Goal: Transaction & Acquisition: Purchase product/service

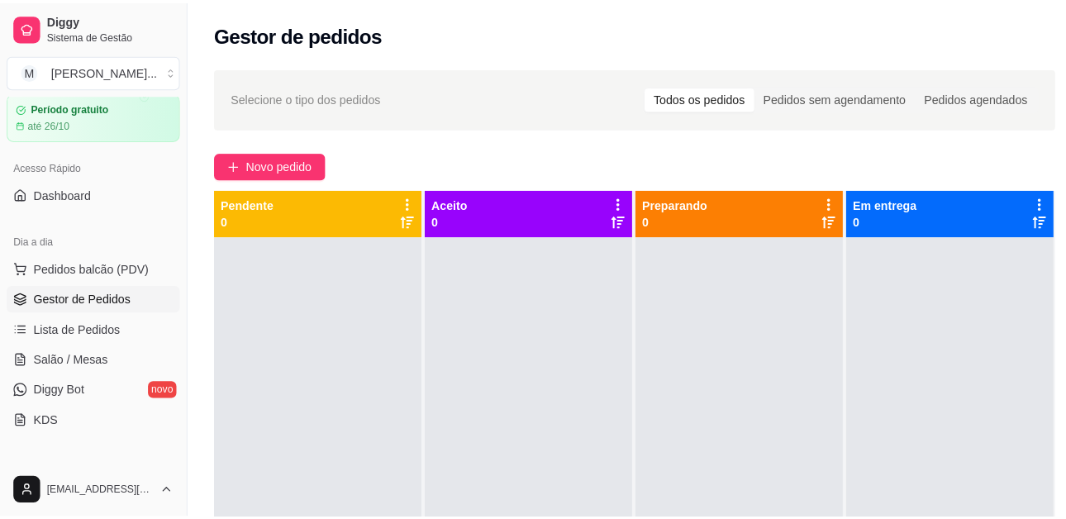
scroll to position [83, 0]
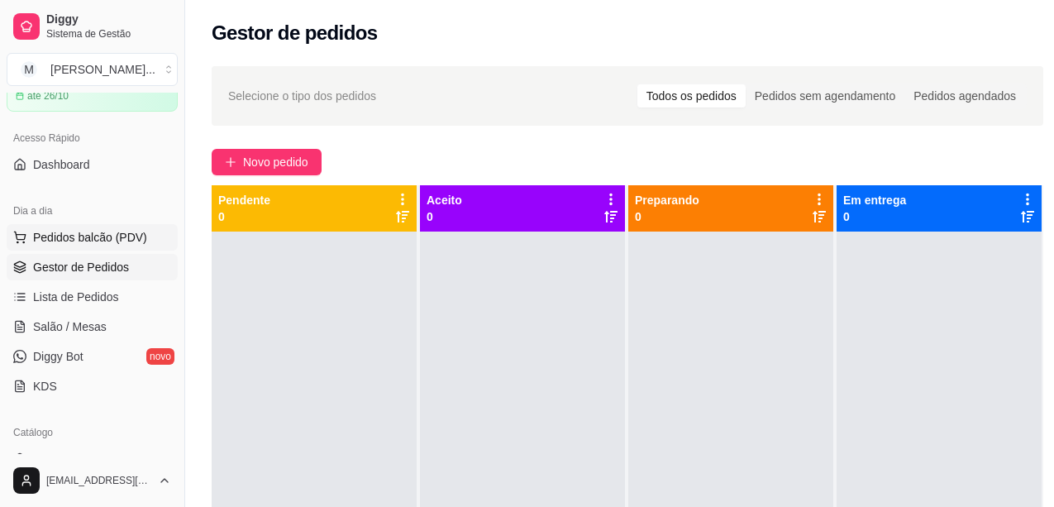
click at [119, 231] on span "Pedidos balcão (PDV)" at bounding box center [90, 237] width 114 height 17
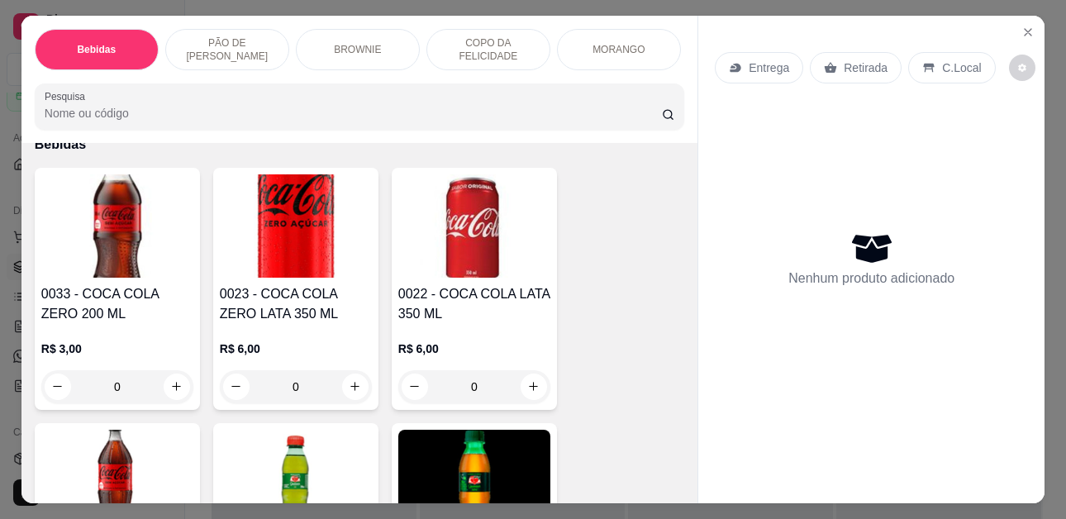
scroll to position [165, 0]
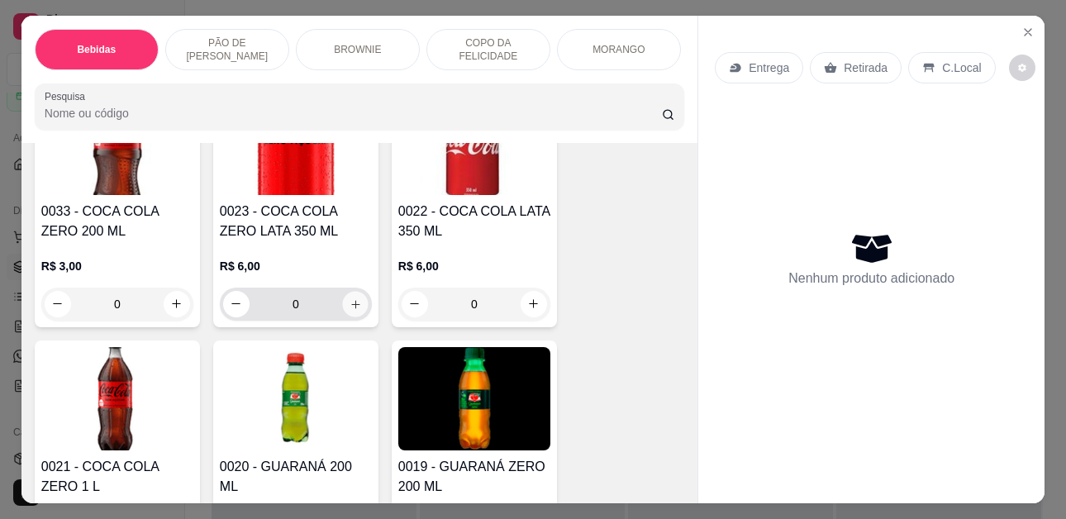
click at [350, 303] on icon "increase-product-quantity" at bounding box center [356, 304] width 12 height 12
type input "1"
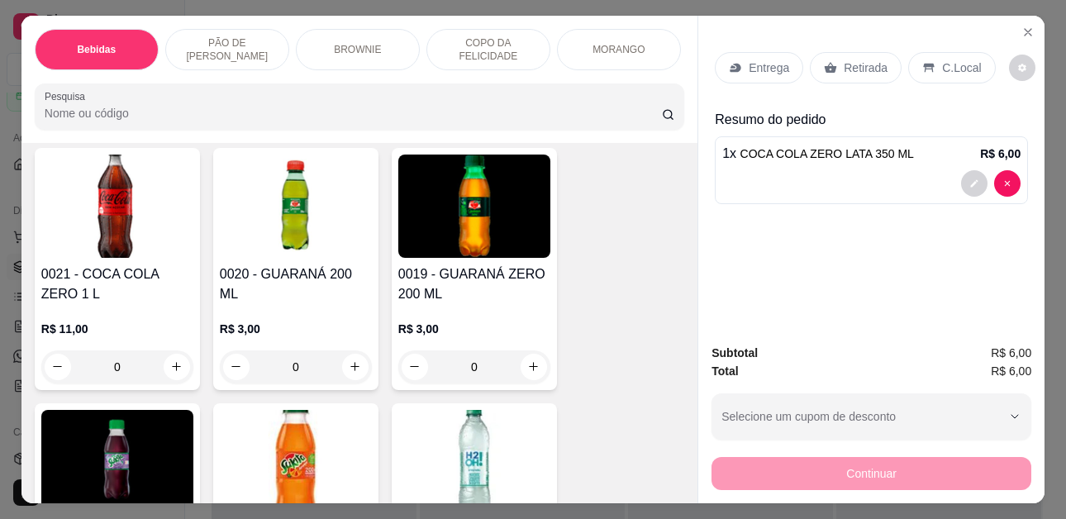
scroll to position [331, 0]
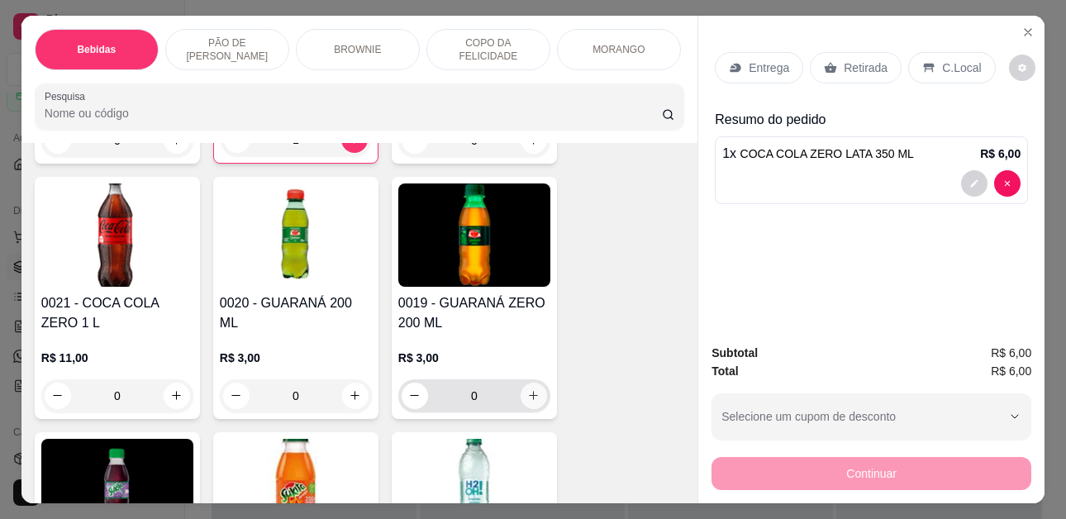
click at [536, 393] on button "increase-product-quantity" at bounding box center [534, 396] width 26 height 26
type input "1"
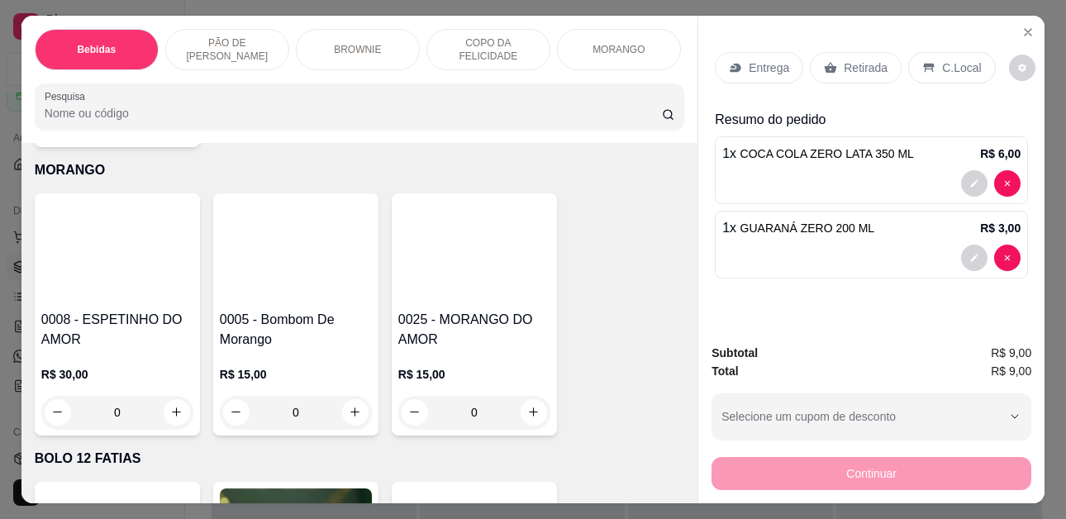
scroll to position [3224, 0]
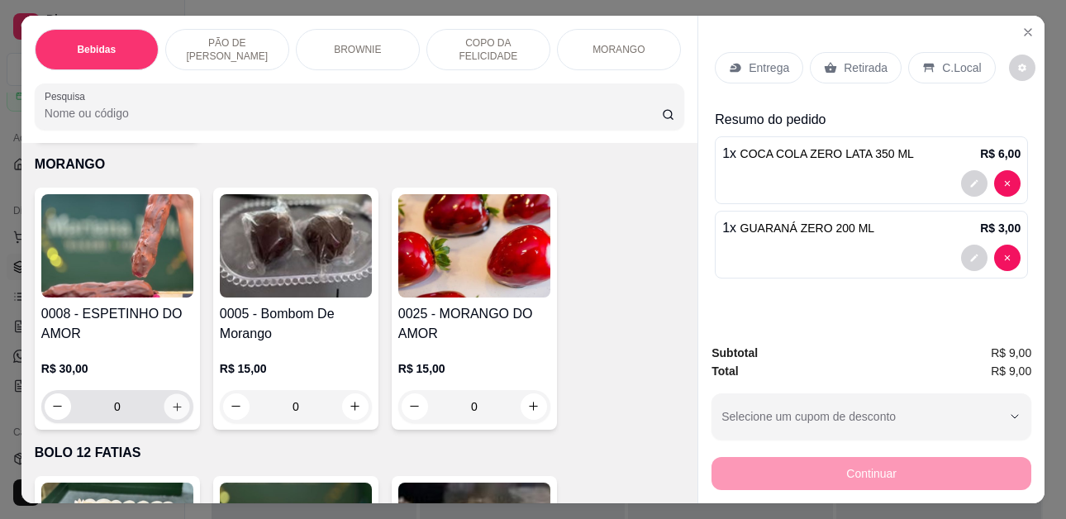
click at [171, 401] on icon "increase-product-quantity" at bounding box center [177, 407] width 12 height 12
type input "1"
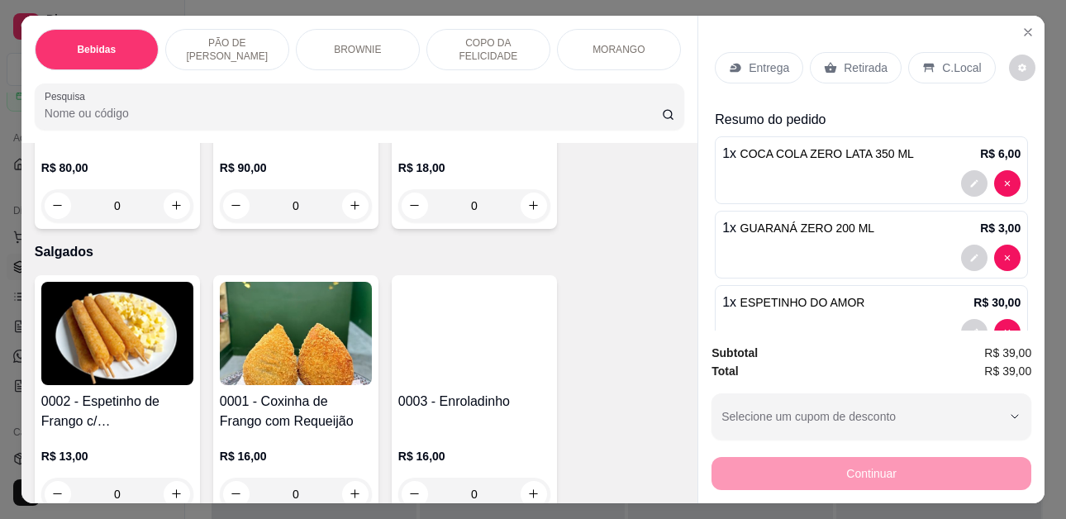
scroll to position [3885, 0]
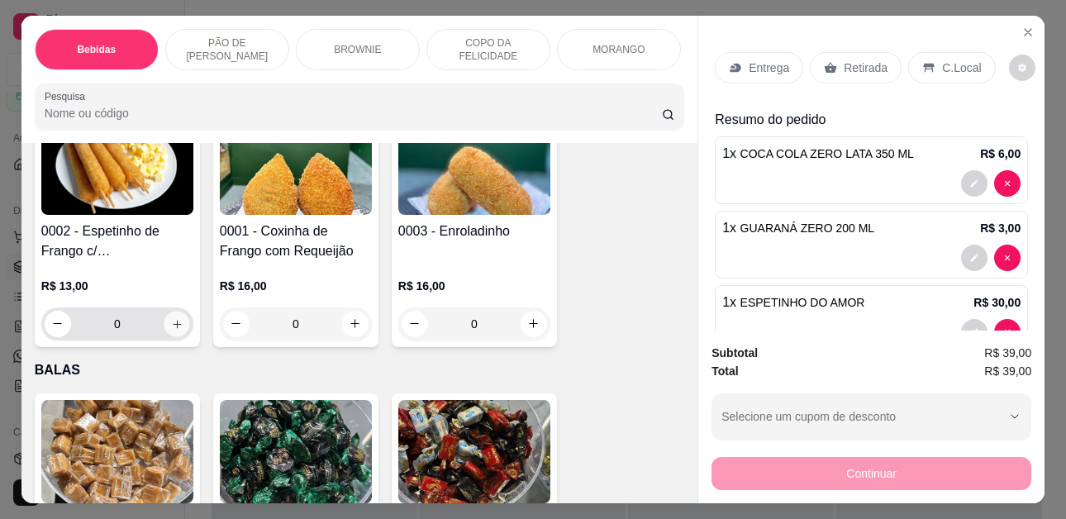
click at [164, 314] on button "increase-product-quantity" at bounding box center [177, 324] width 26 height 26
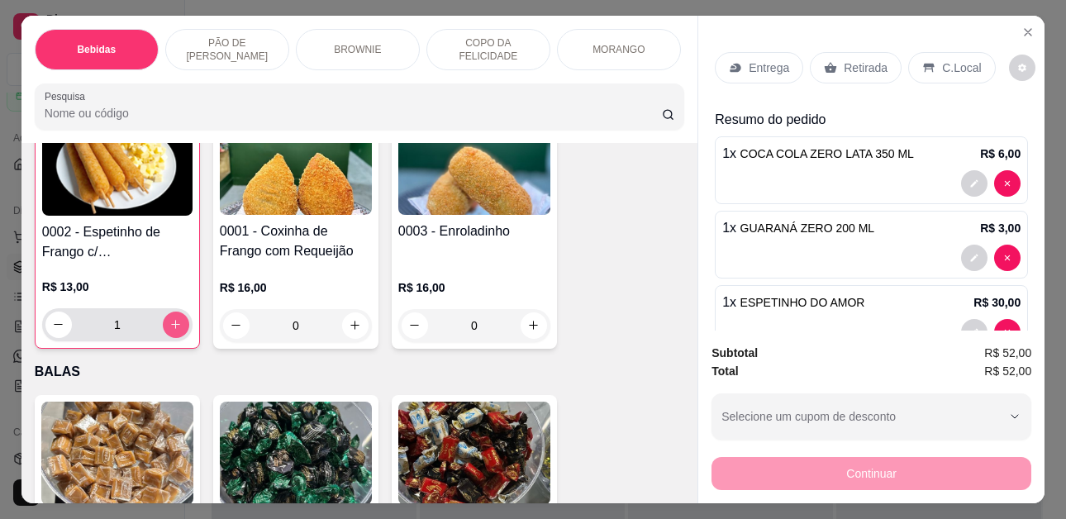
scroll to position [3886, 0]
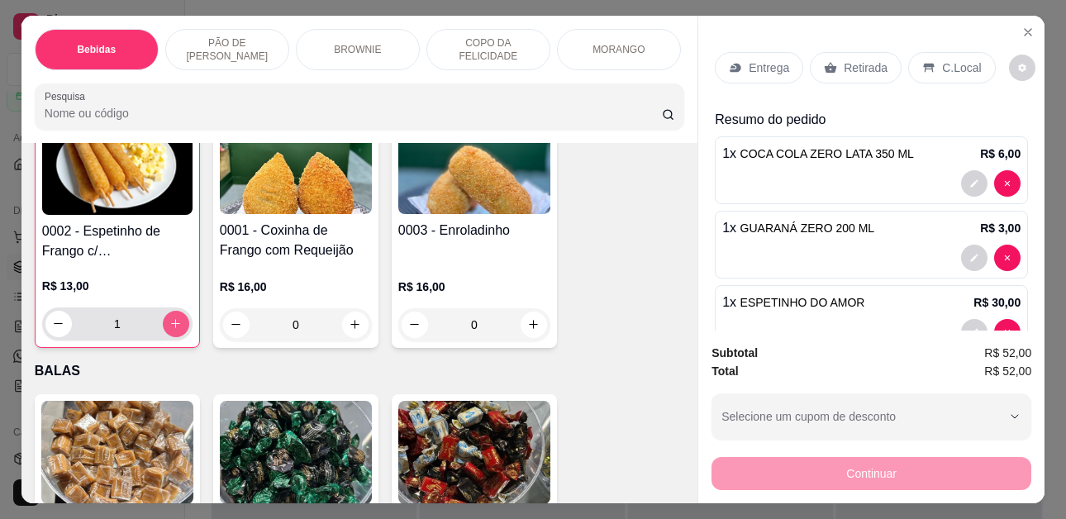
click at [169, 317] on icon "increase-product-quantity" at bounding box center [175, 323] width 12 height 12
type input "2"
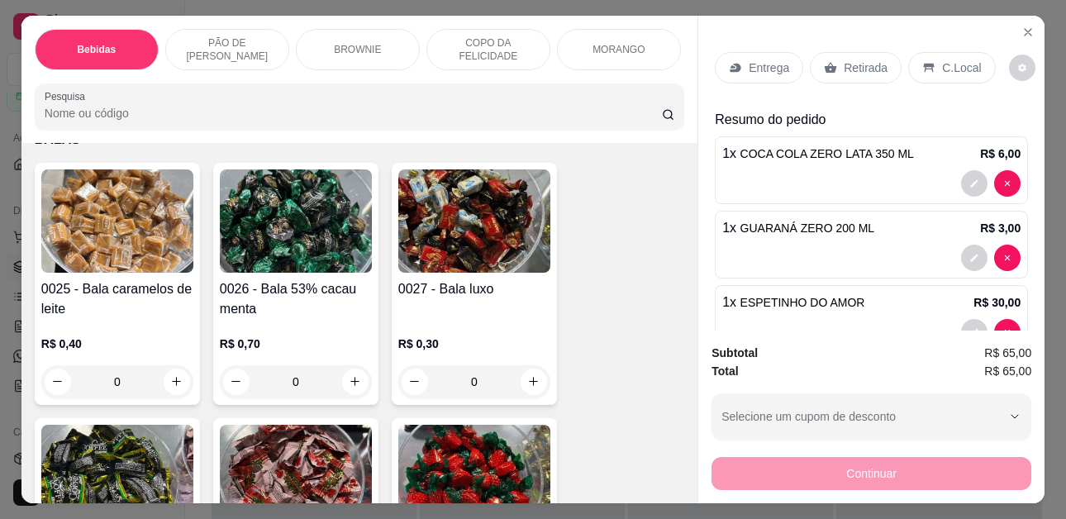
scroll to position [4134, 0]
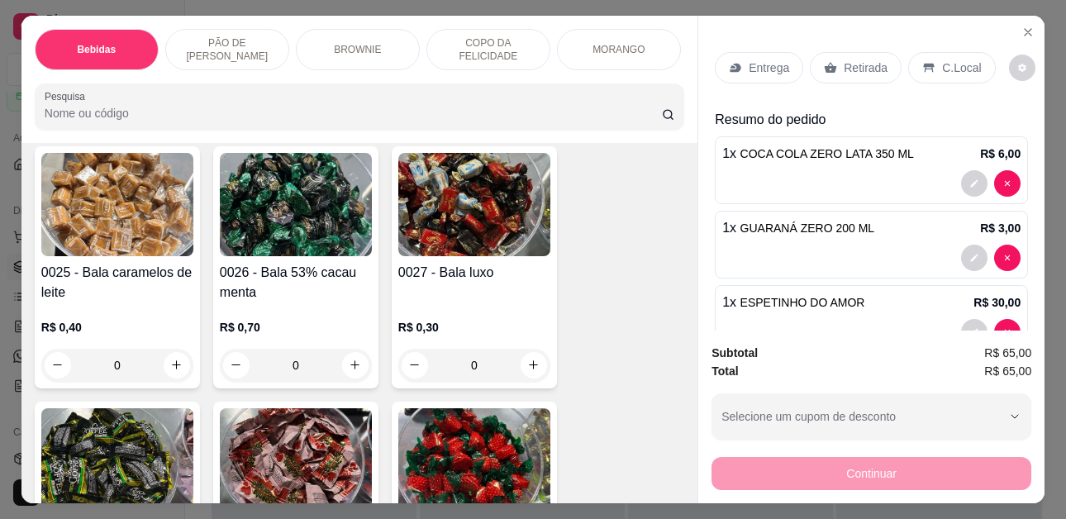
click at [926, 61] on icon at bounding box center [929, 67] width 13 height 13
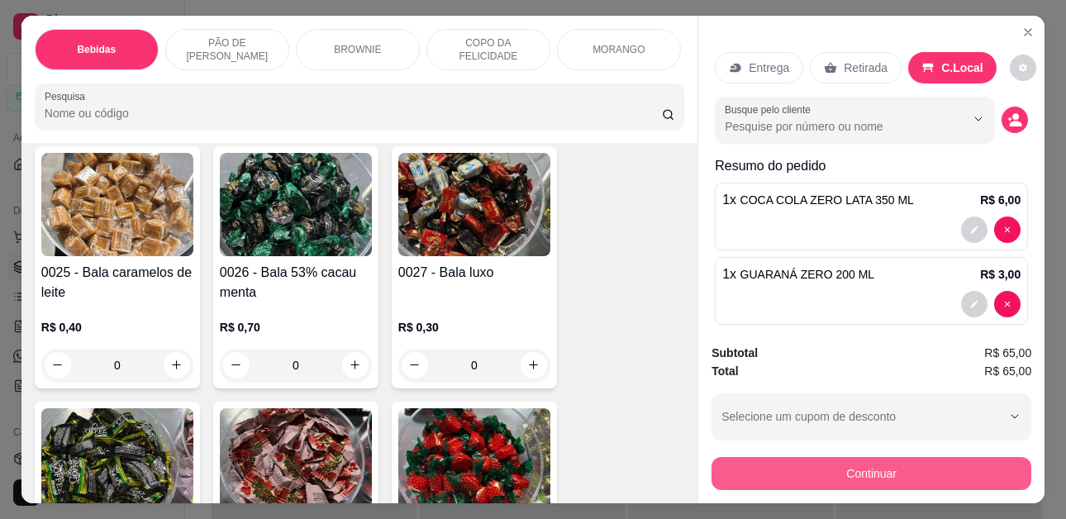
click at [980, 465] on button "Continuar" at bounding box center [872, 473] width 320 height 33
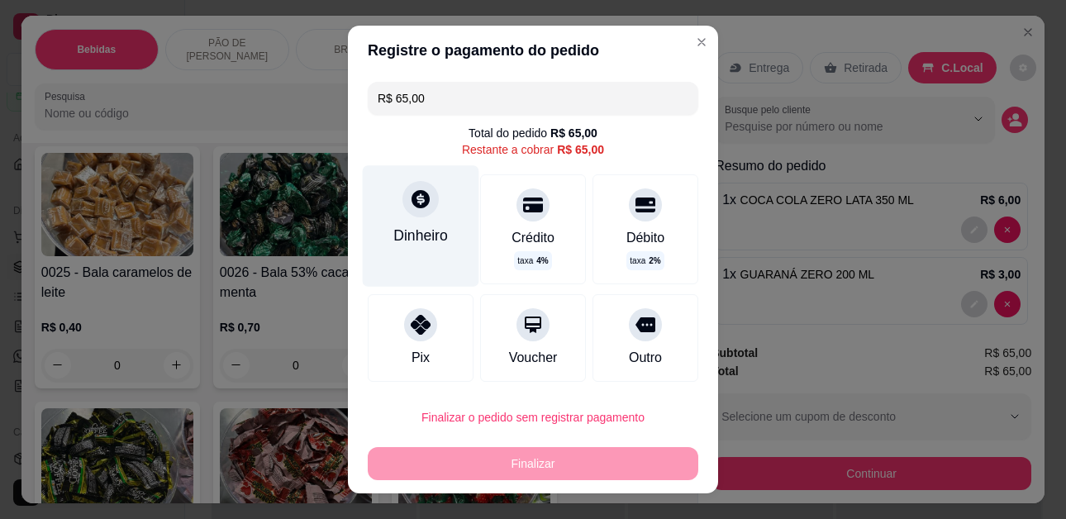
click at [403, 236] on div "Dinheiro" at bounding box center [421, 235] width 55 height 21
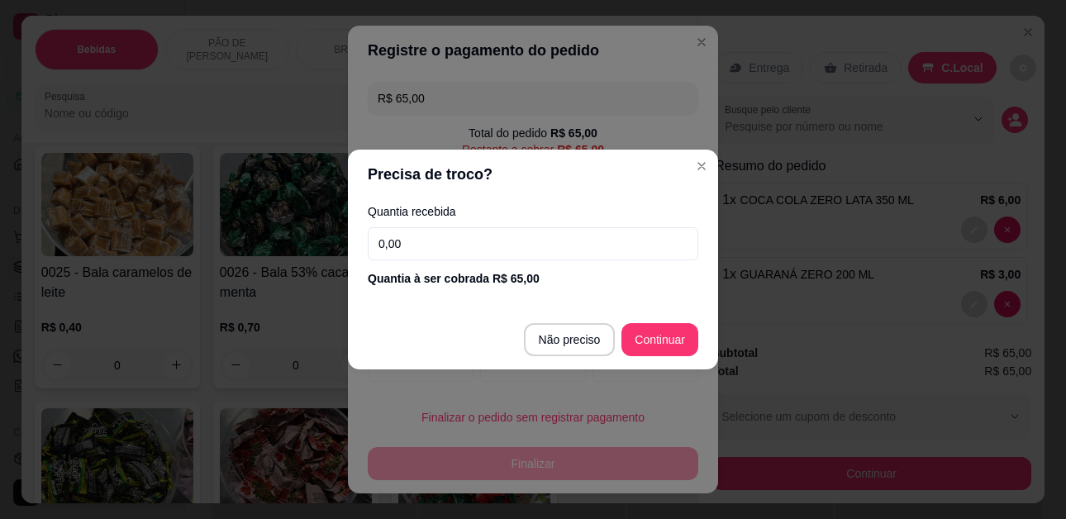
click at [481, 245] on input "0,00" at bounding box center [533, 243] width 331 height 33
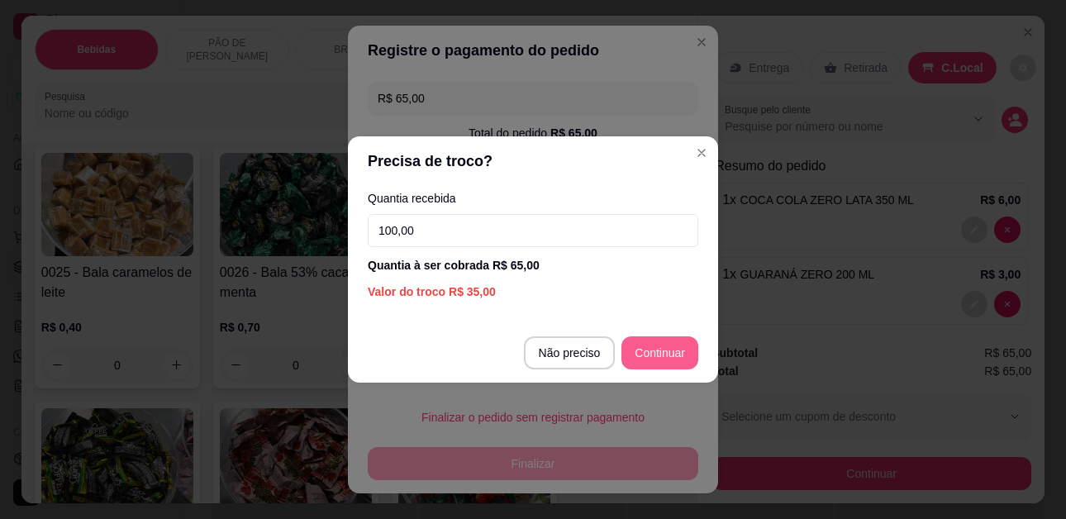
type input "100,00"
type input "R$ 0,00"
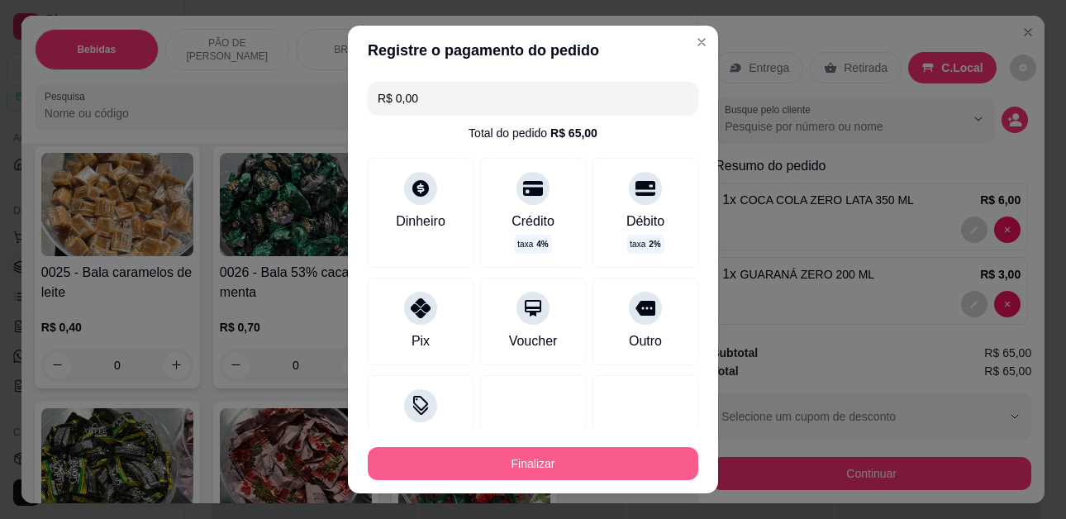
click at [542, 464] on button "Finalizar" at bounding box center [533, 463] width 331 height 33
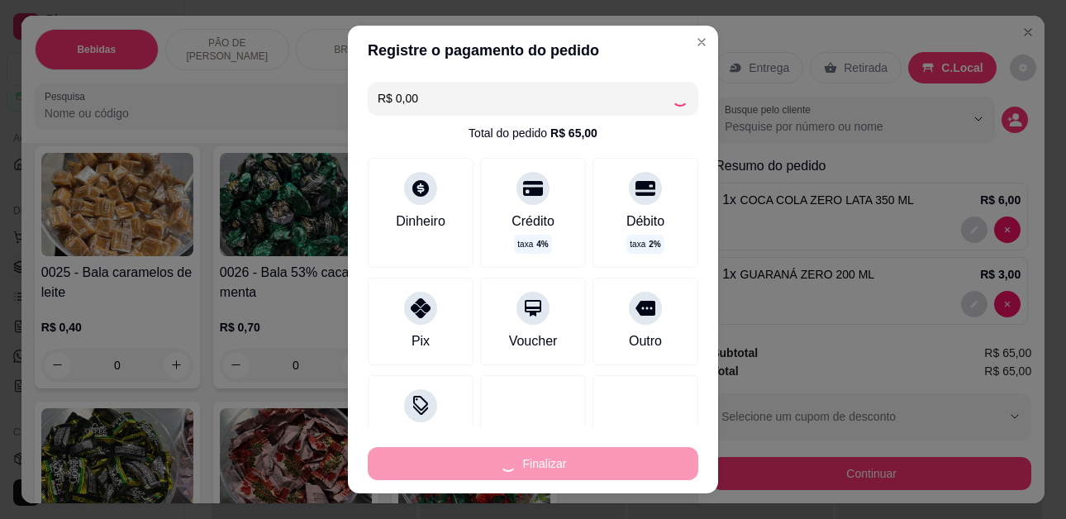
type input "0"
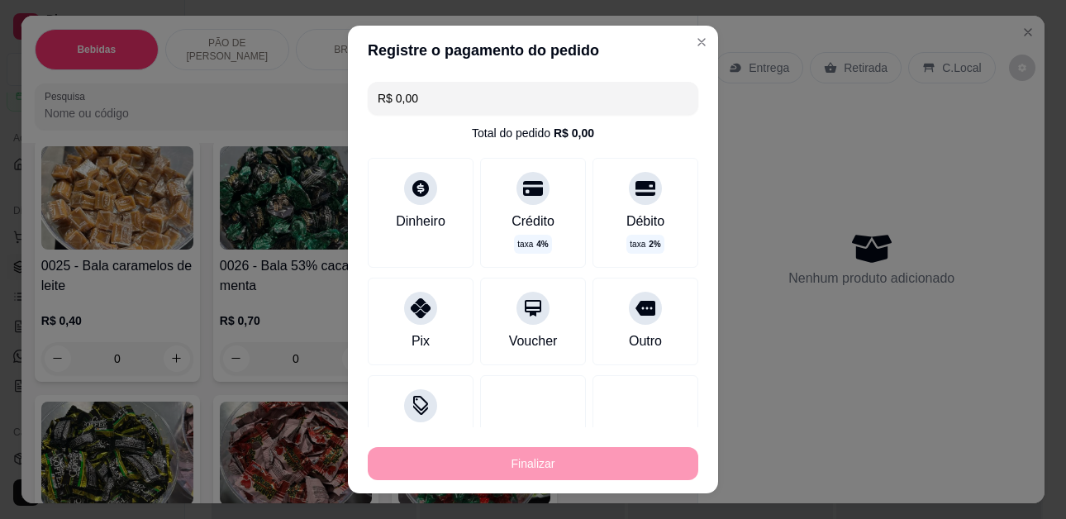
type input "-R$ 65,00"
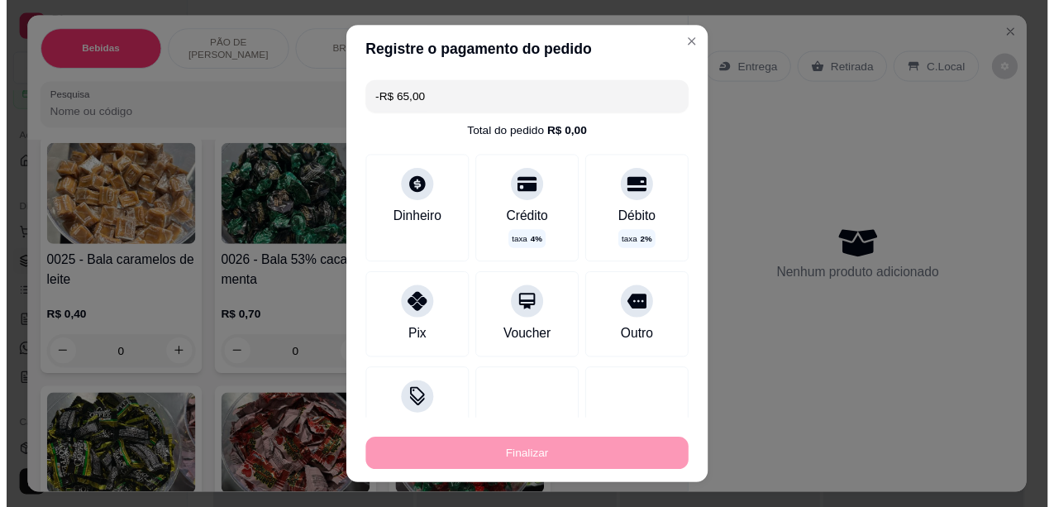
scroll to position [4128, 0]
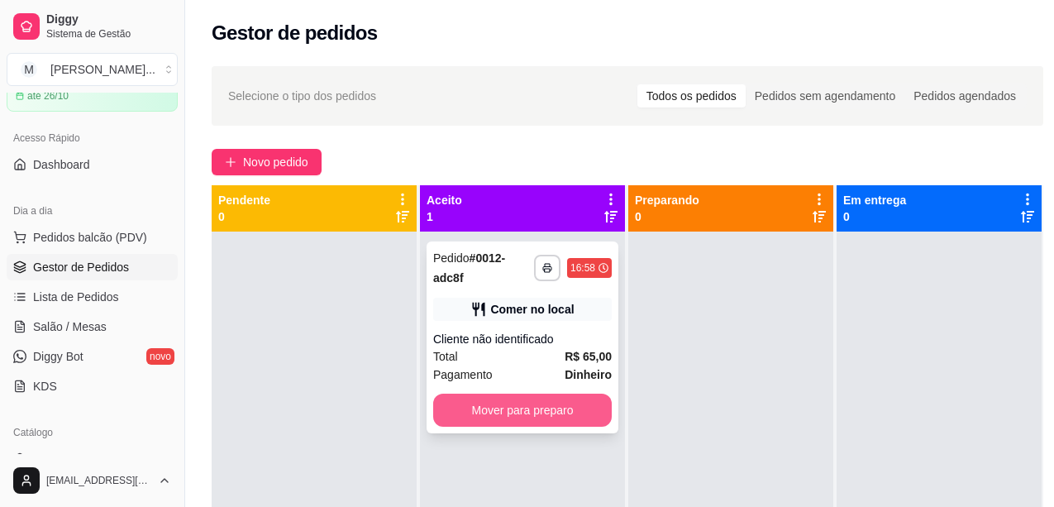
click at [566, 408] on button "Mover para preparo" at bounding box center [522, 410] width 179 height 33
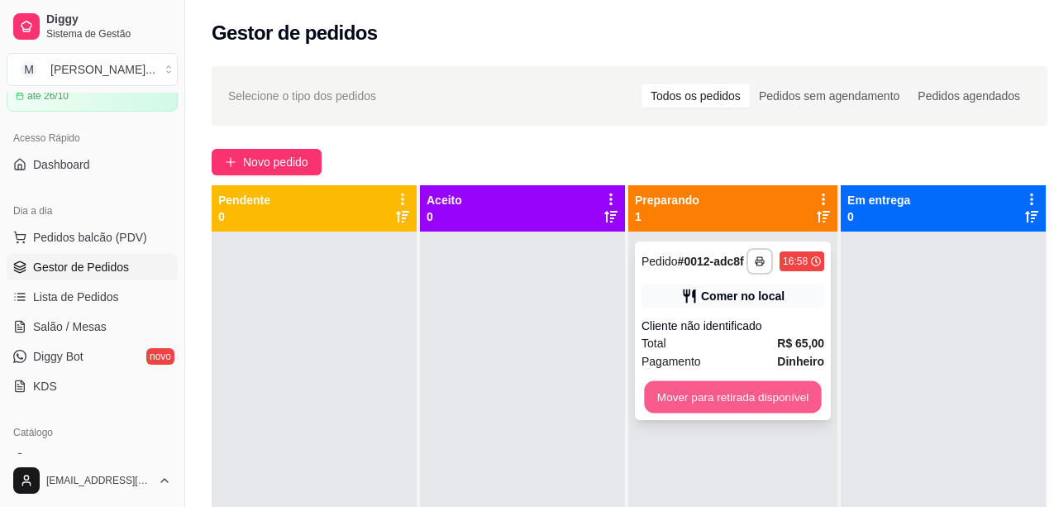
click at [759, 397] on button "Mover para retirada disponível" at bounding box center [732, 397] width 177 height 32
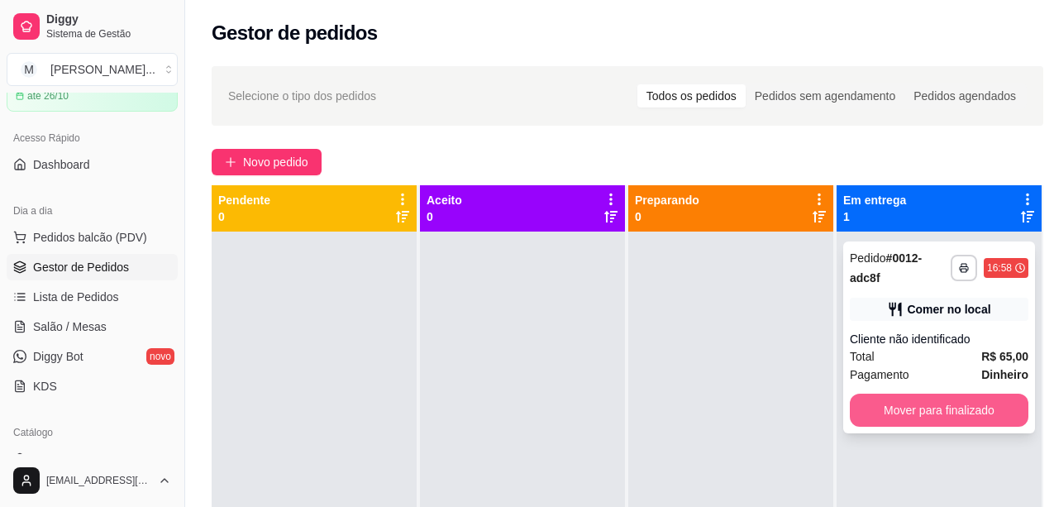
click at [871, 413] on button "Mover para finalizado" at bounding box center [939, 410] width 179 height 33
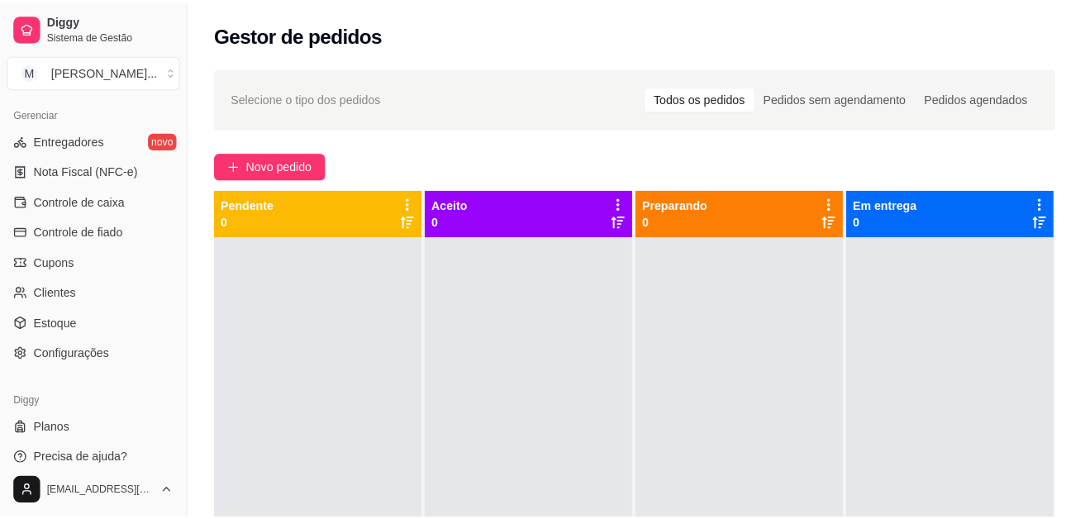
scroll to position [670, 0]
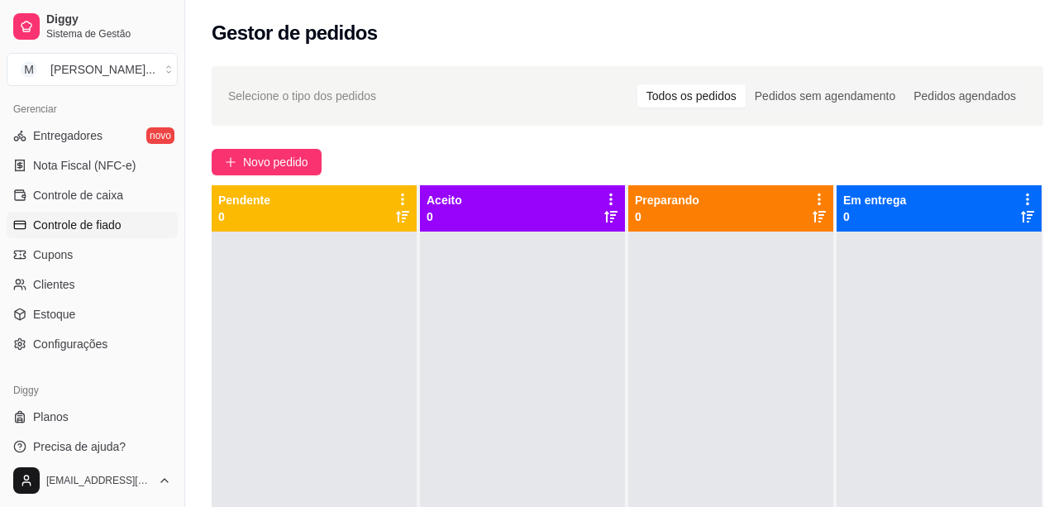
click at [83, 223] on span "Controle de fiado" at bounding box center [77, 225] width 88 height 17
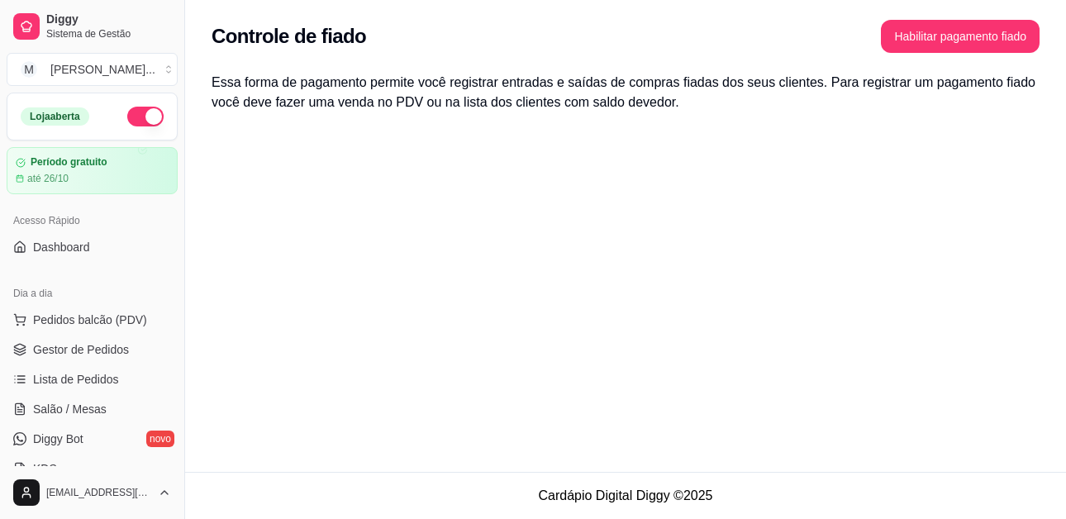
click at [391, 234] on div "Controle de fiado Habilitar pagamento fiado Essa forma de pagamento permite voc…" at bounding box center [625, 236] width 881 height 472
click at [288, 305] on div "Controle de fiado Habilitar pagamento fiado Essa forma de pagamento permite voc…" at bounding box center [625, 236] width 881 height 472
click at [213, 280] on div "Controle de fiado Habilitar pagamento fiado Essa forma de pagamento permite voc…" at bounding box center [625, 236] width 881 height 472
click at [236, 237] on div "Controle de fiado Habilitar pagamento fiado Essa forma de pagamento permite voc…" at bounding box center [625, 236] width 881 height 472
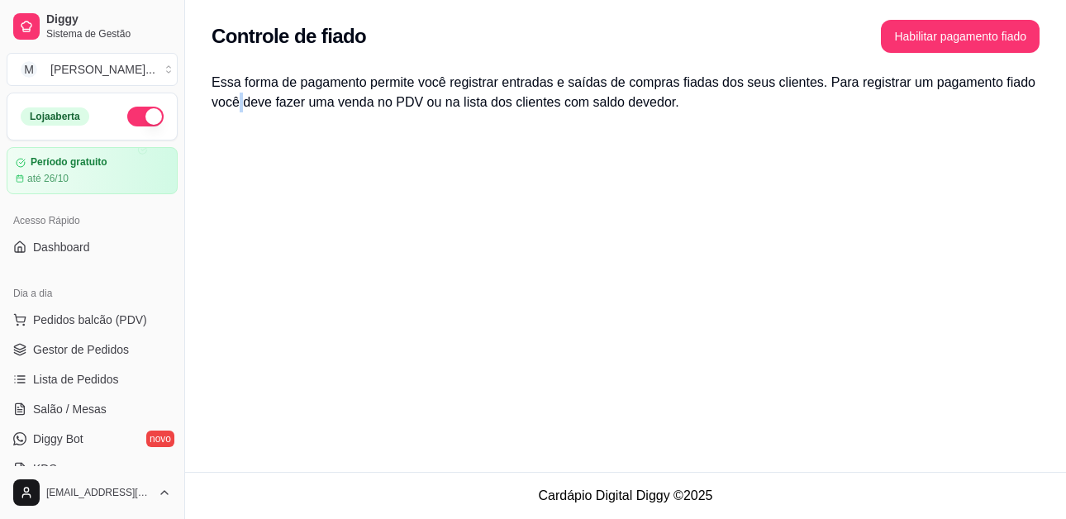
click at [236, 237] on div "Controle de fiado Habilitar pagamento fiado Essa forma de pagamento permite voc…" at bounding box center [625, 236] width 881 height 472
click at [273, 170] on div "Controle de fiado Habilitar pagamento fiado Essa forma de pagamento permite voc…" at bounding box center [625, 236] width 881 height 472
click at [275, 162] on div "Controle de fiado Habilitar pagamento fiado Essa forma de pagamento permite voc…" at bounding box center [625, 236] width 881 height 472
click at [279, 132] on div "Essa forma de pagamento permite você registrar entradas e saídas de compras fia…" at bounding box center [625, 102] width 881 height 79
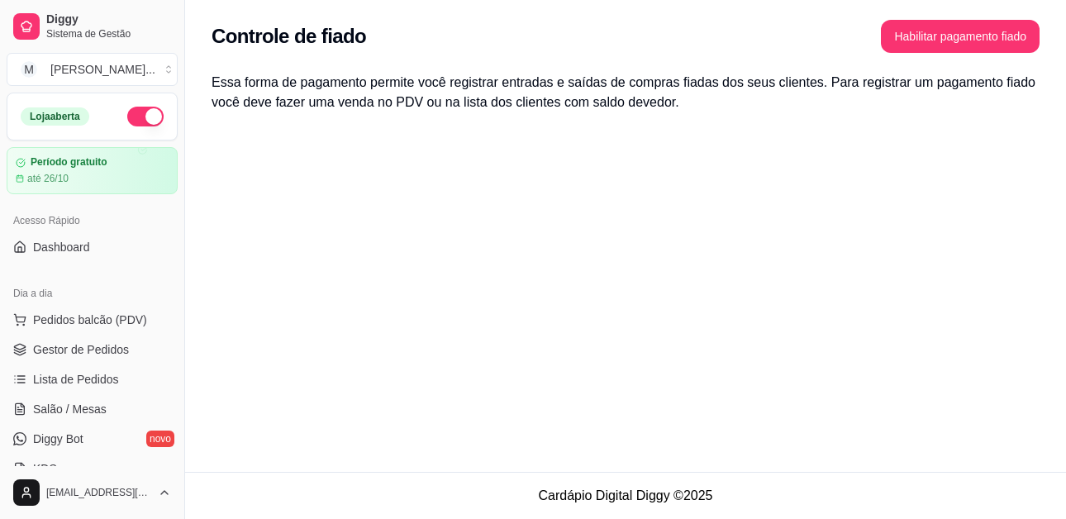
click at [410, 96] on h3 "Essa forma de pagamento permite você registrar entradas e saídas de compras fia…" at bounding box center [626, 93] width 828 height 40
click at [631, 96] on h3 "Essa forma de pagamento permite você registrar entradas e saídas de compras fia…" at bounding box center [626, 93] width 828 height 40
drag, startPoint x: 675, startPoint y: 95, endPoint x: 712, endPoint y: 95, distance: 36.4
click at [712, 95] on h3 "Essa forma de pagamento permite você registrar entradas e saídas de compras fia…" at bounding box center [626, 93] width 828 height 40
click at [690, 184] on div "Controle de fiado Habilitar pagamento fiado Essa forma de pagamento permite voc…" at bounding box center [625, 236] width 881 height 472
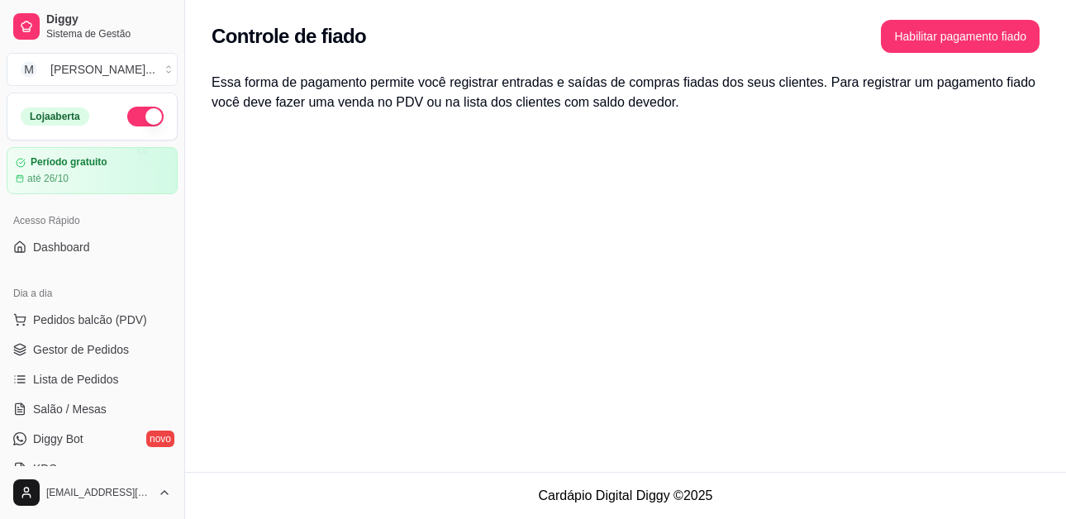
drag, startPoint x: 689, startPoint y: 180, endPoint x: 588, endPoint y: 183, distance: 101.7
click at [668, 182] on div "Controle de fiado Habilitar pagamento fiado Essa forma de pagamento permite voc…" at bounding box center [625, 236] width 881 height 472
click at [370, 193] on div "Controle de fiado Habilitar pagamento fiado Essa forma de pagamento permite voc…" at bounding box center [625, 236] width 881 height 472
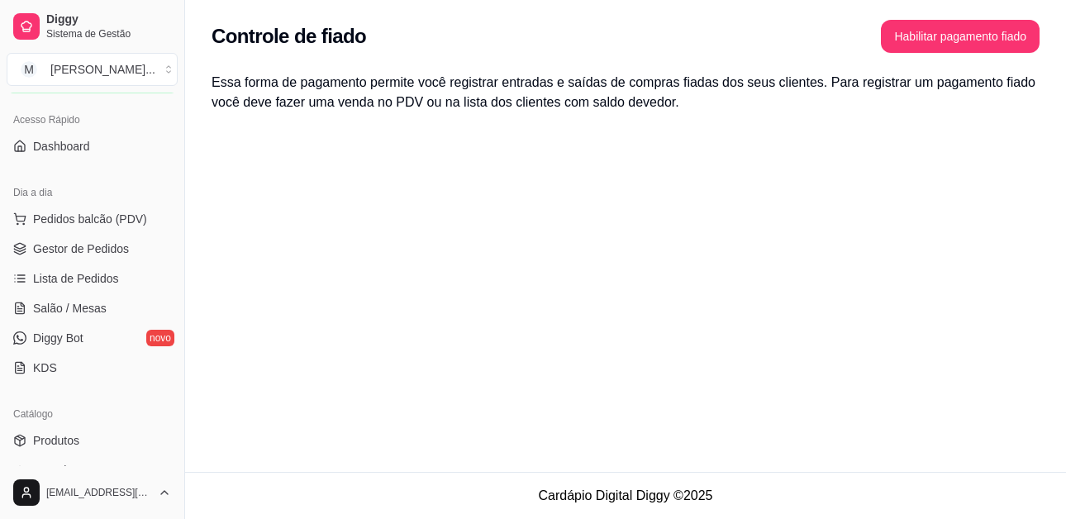
scroll to position [92, 0]
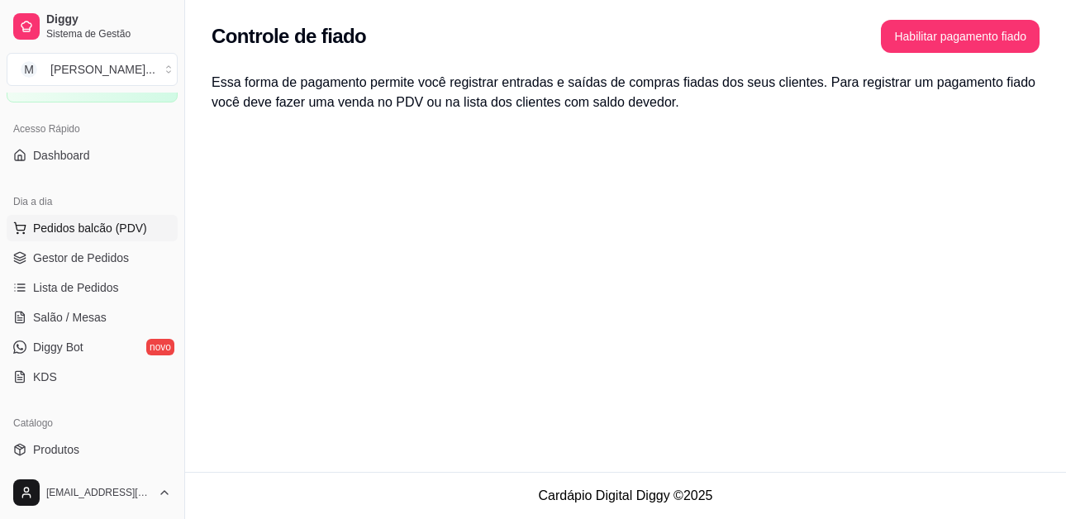
click at [96, 223] on span "Pedidos balcão (PDV)" at bounding box center [90, 228] width 114 height 17
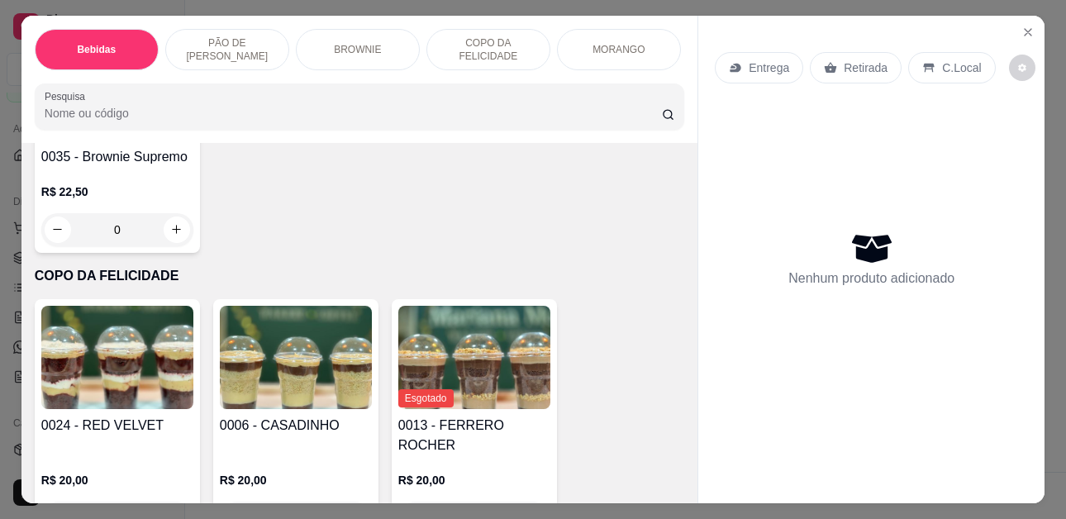
scroll to position [0, 388]
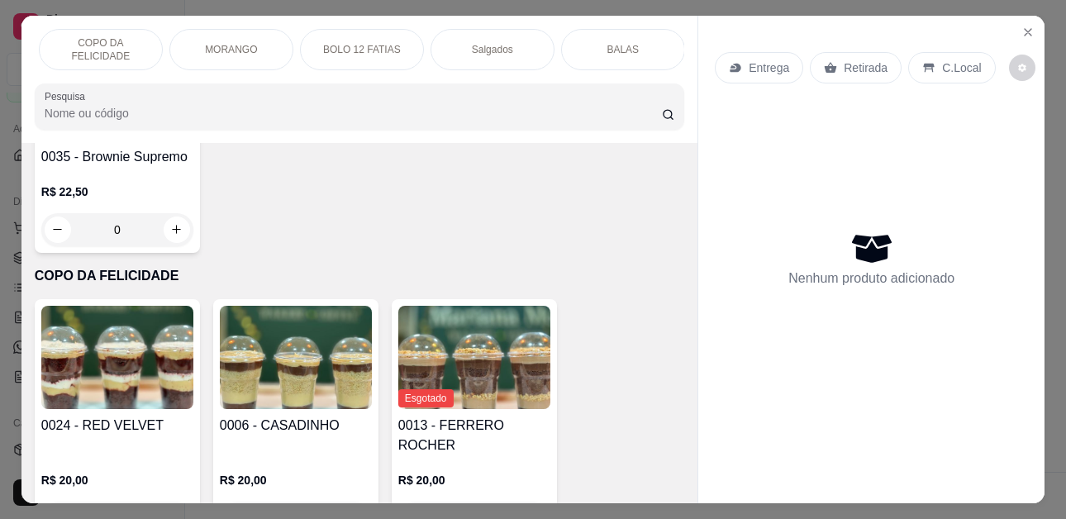
click at [251, 47] on div "MORANGO" at bounding box center [231, 49] width 124 height 41
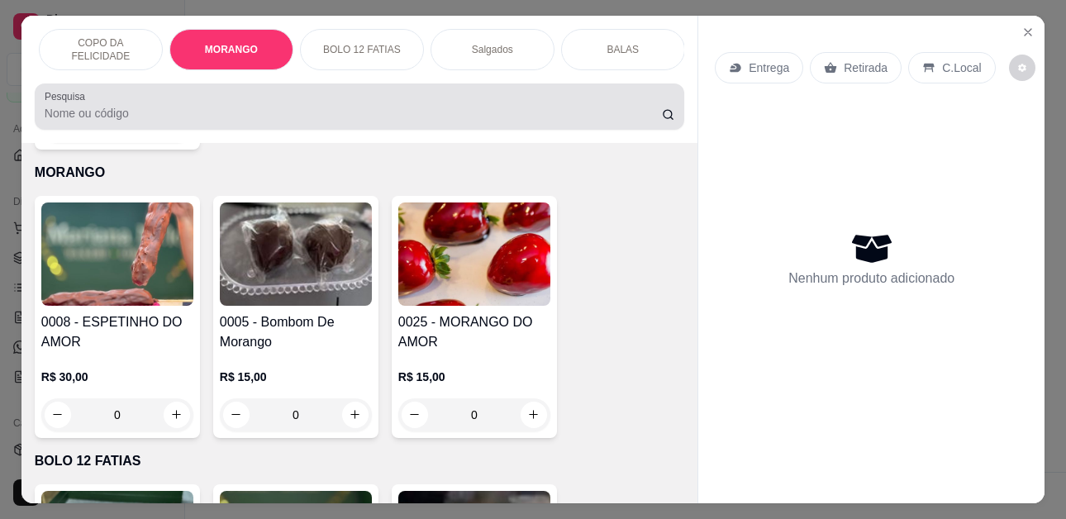
scroll to position [44, 0]
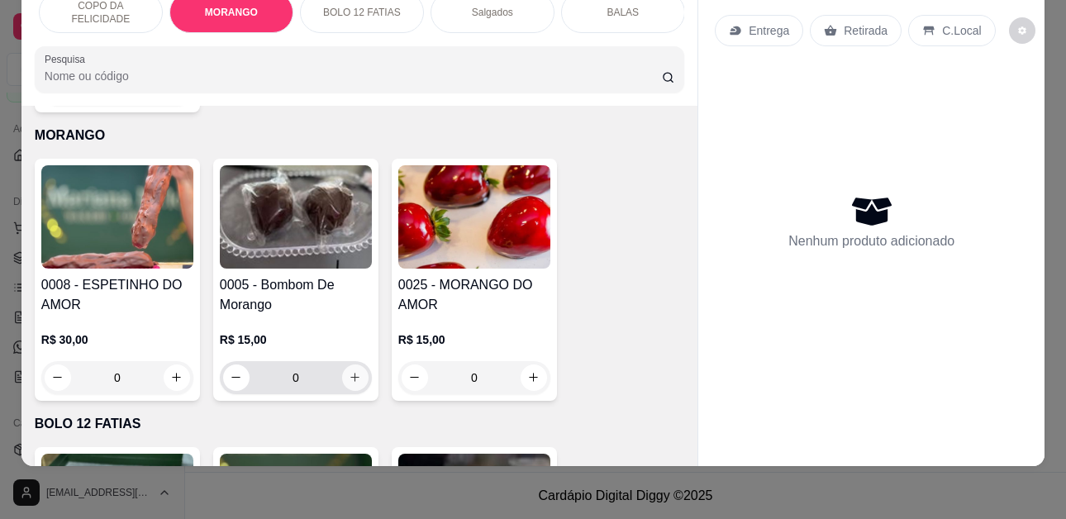
click at [351, 371] on icon "increase-product-quantity" at bounding box center [355, 377] width 12 height 12
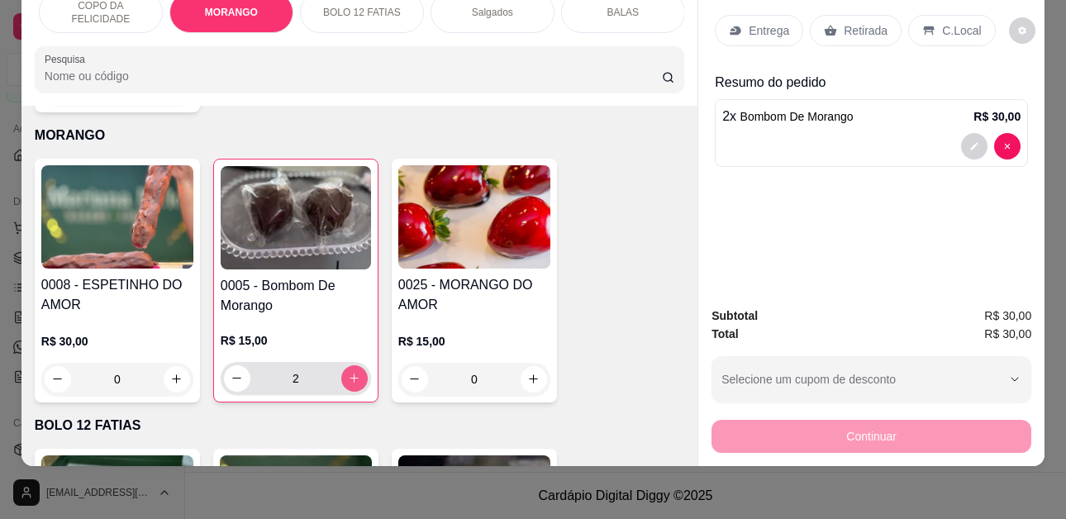
type input "2"
click at [942, 22] on p "C.Local" at bounding box center [961, 30] width 39 height 17
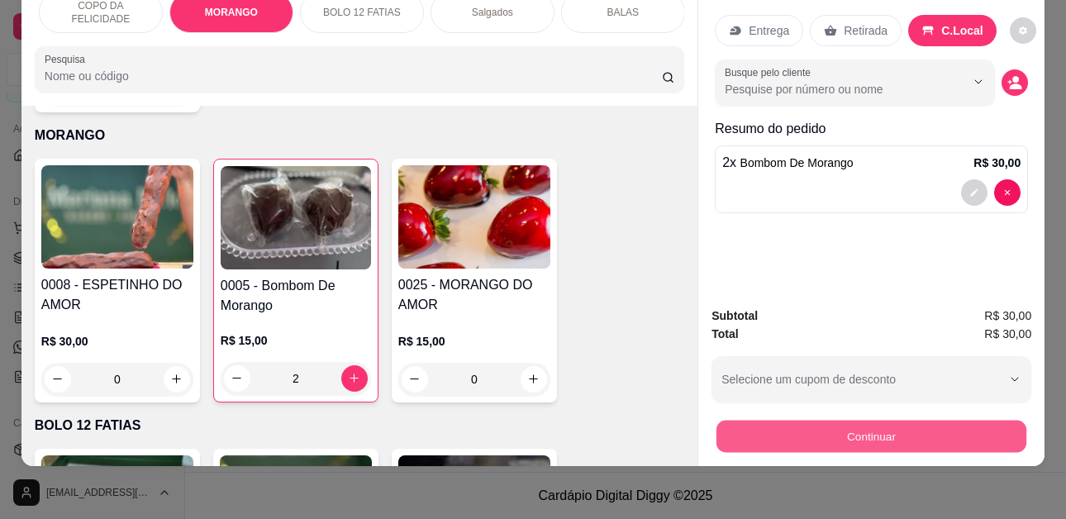
click at [908, 427] on button "Continuar" at bounding box center [872, 437] width 310 height 32
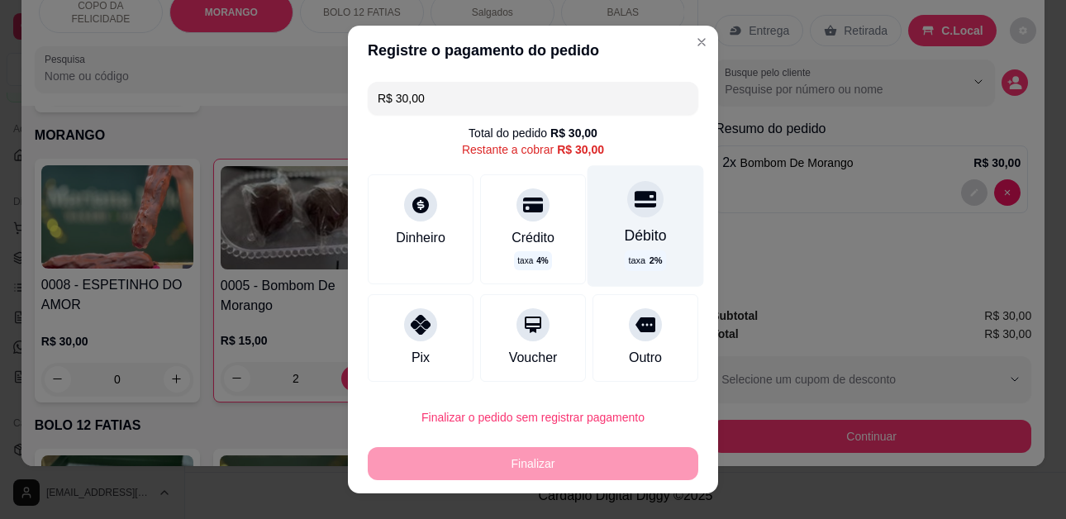
click at [627, 216] on div at bounding box center [645, 199] width 36 height 36
type input "R$ 0,00"
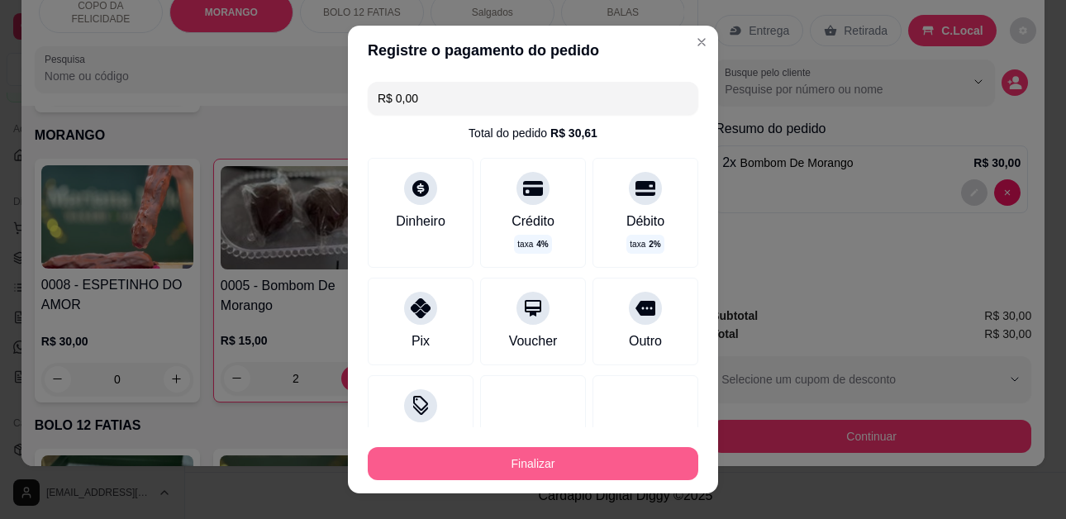
click at [551, 470] on button "Finalizar" at bounding box center [533, 463] width 331 height 33
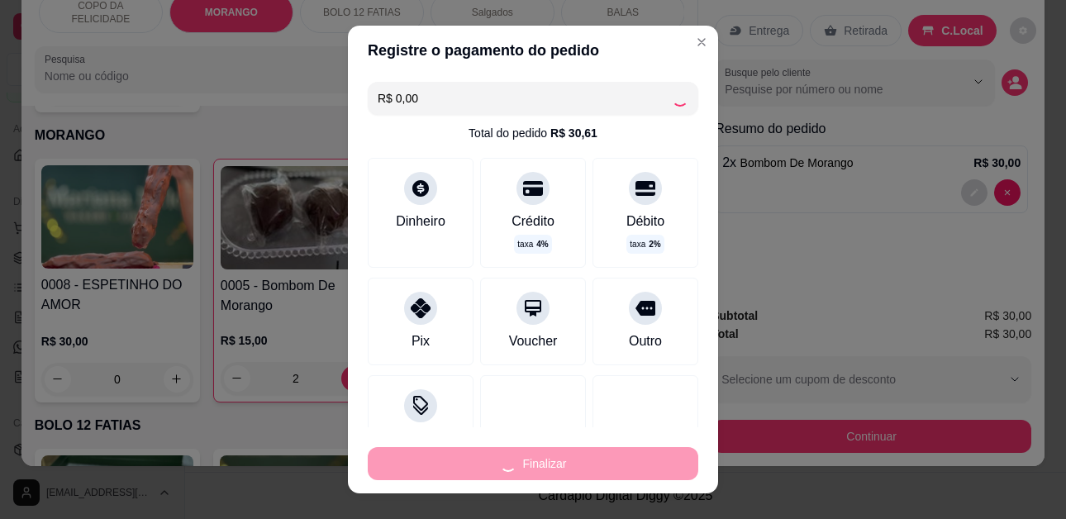
type input "0"
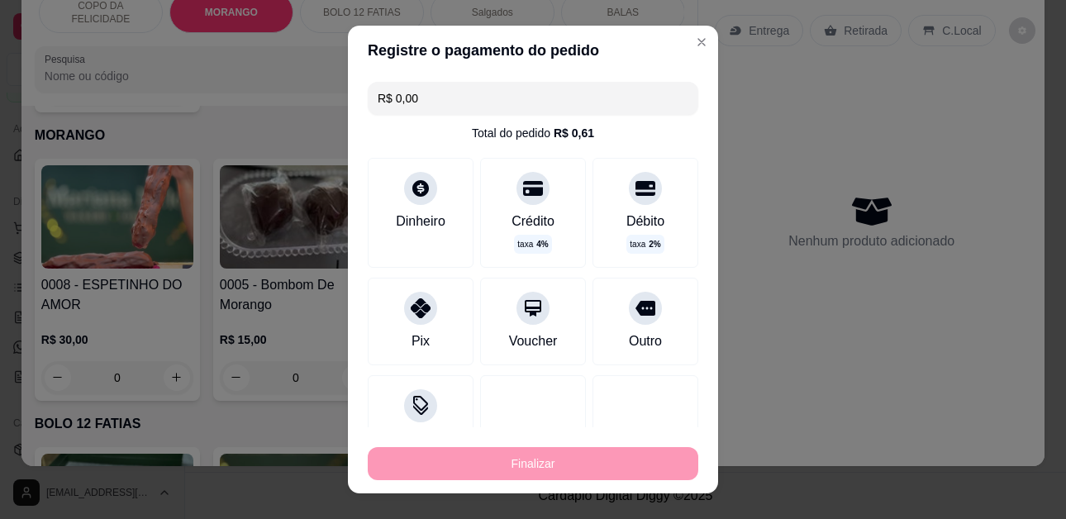
type input "-R$ 30,00"
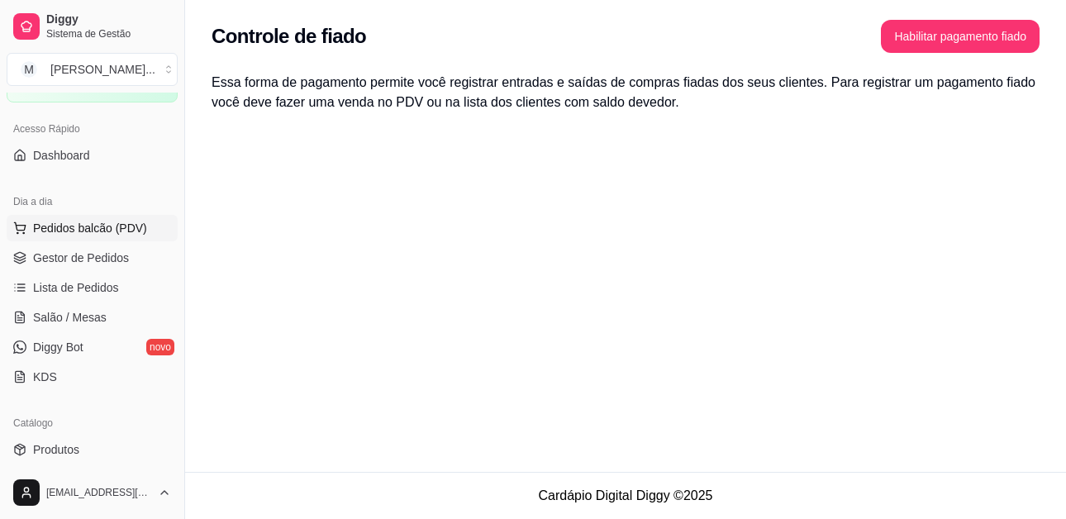
click at [92, 225] on span "Pedidos balcão (PDV)" at bounding box center [90, 228] width 114 height 17
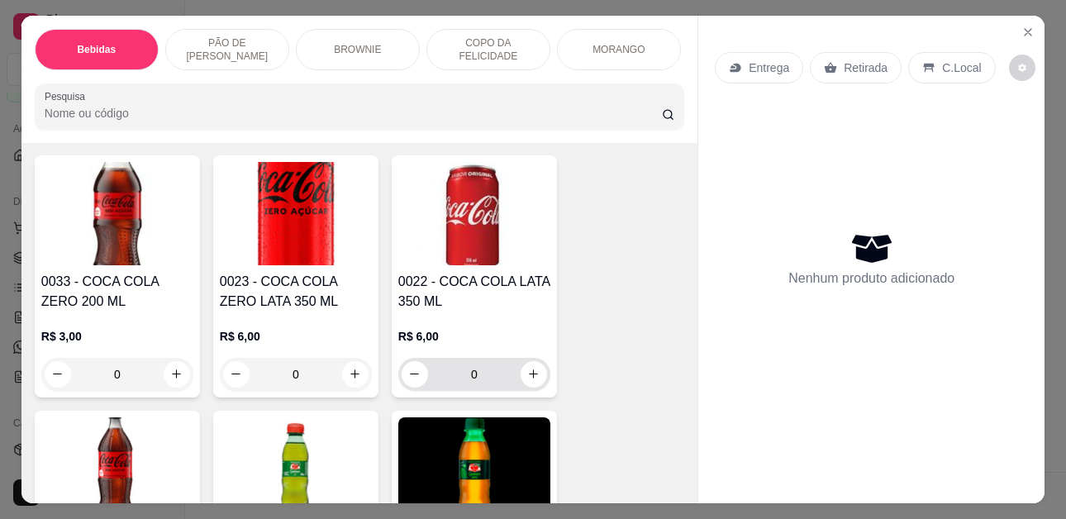
scroll to position [83, 0]
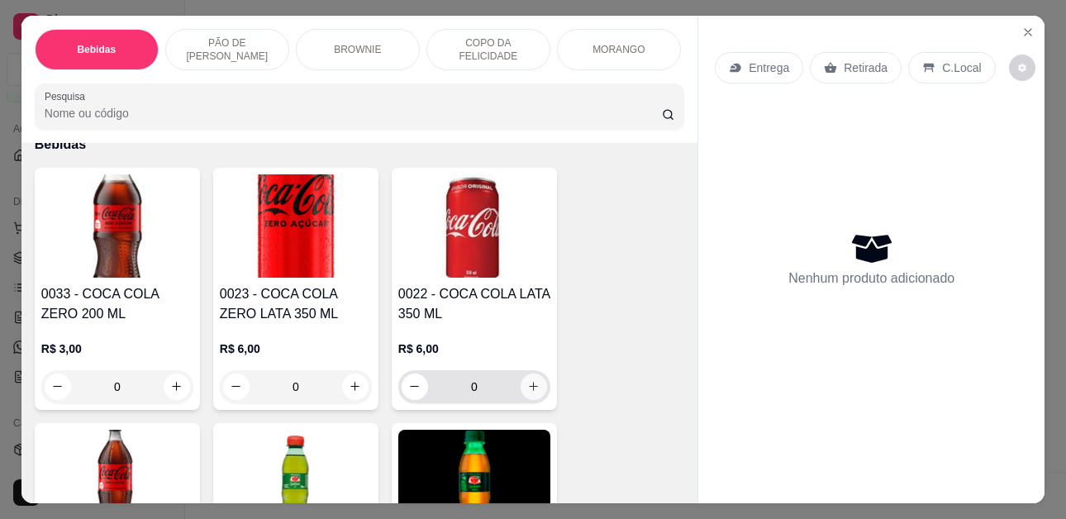
click at [530, 391] on icon "increase-product-quantity" at bounding box center [533, 386] width 12 height 12
type input "1"
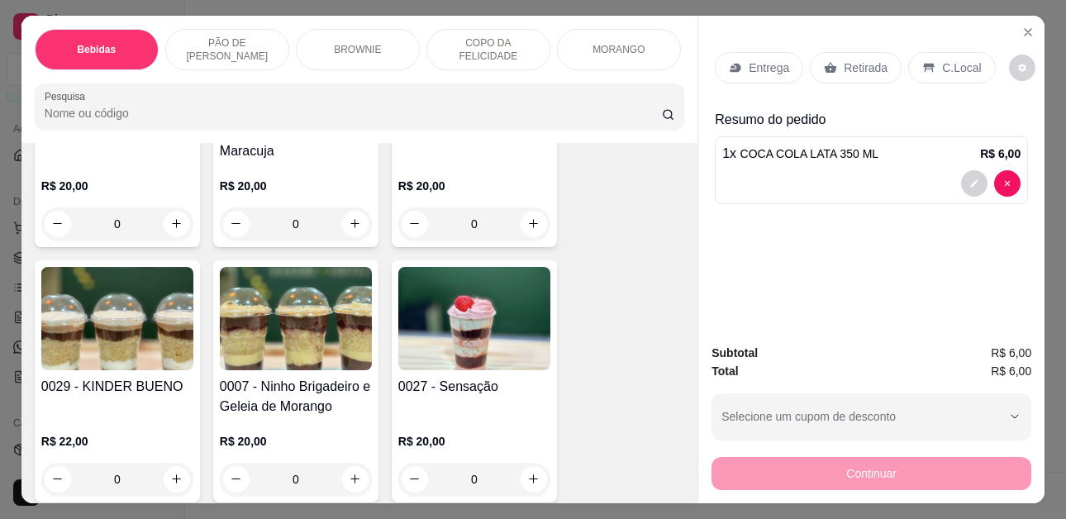
scroll to position [2480, 0]
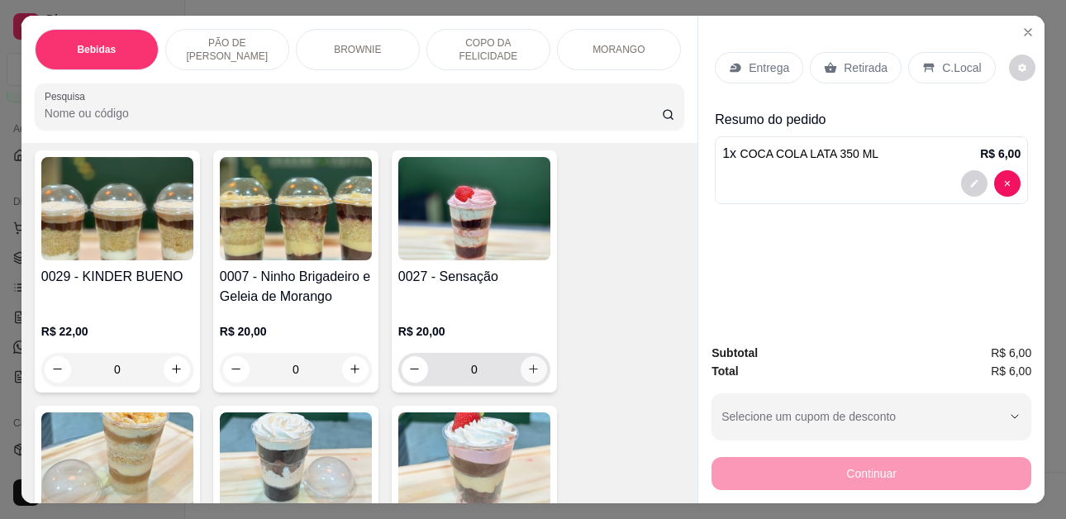
click at [530, 363] on icon "increase-product-quantity" at bounding box center [533, 369] width 12 height 12
type input "1"
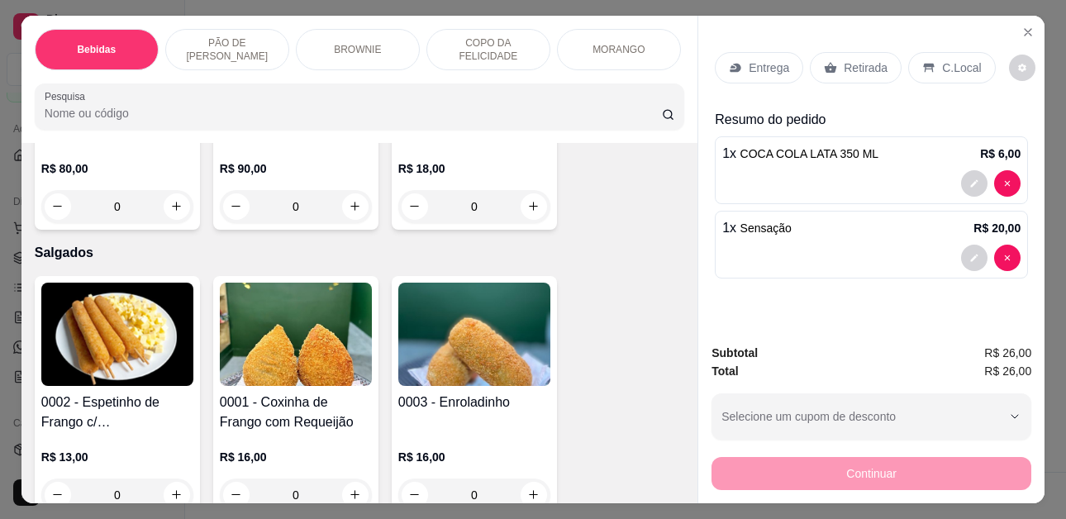
scroll to position [3720, 0]
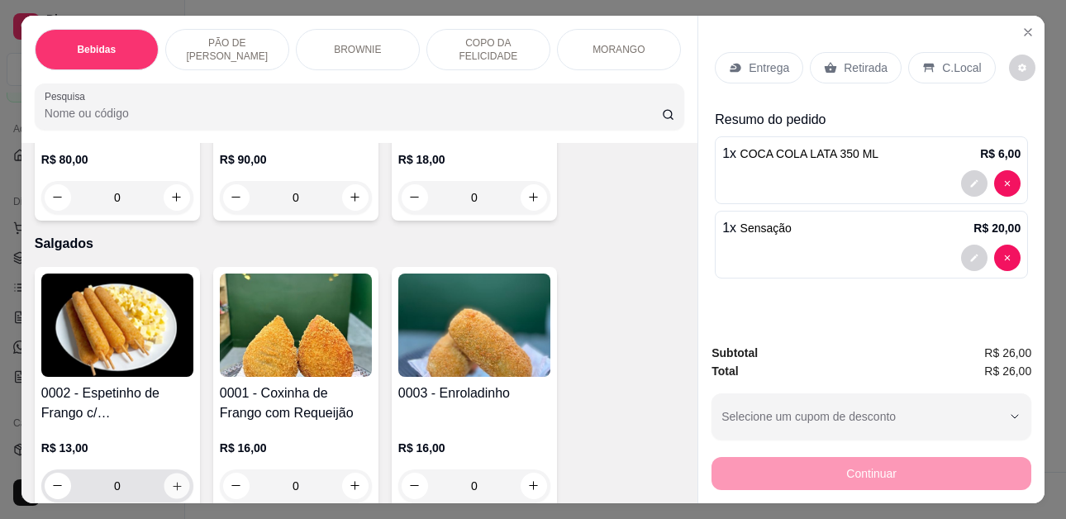
click at [171, 480] on icon "increase-product-quantity" at bounding box center [177, 486] width 12 height 12
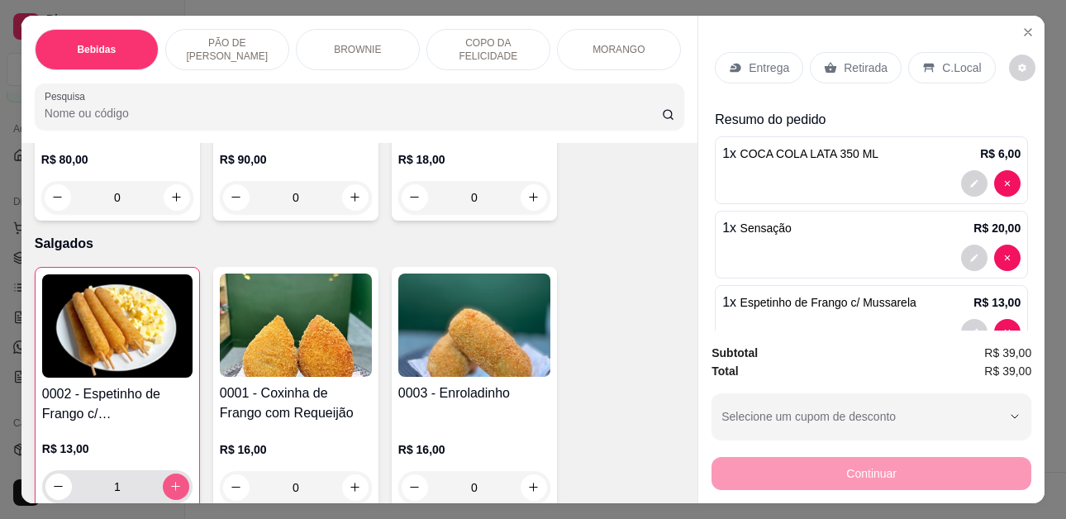
click at [169, 480] on icon "increase-product-quantity" at bounding box center [175, 486] width 12 height 12
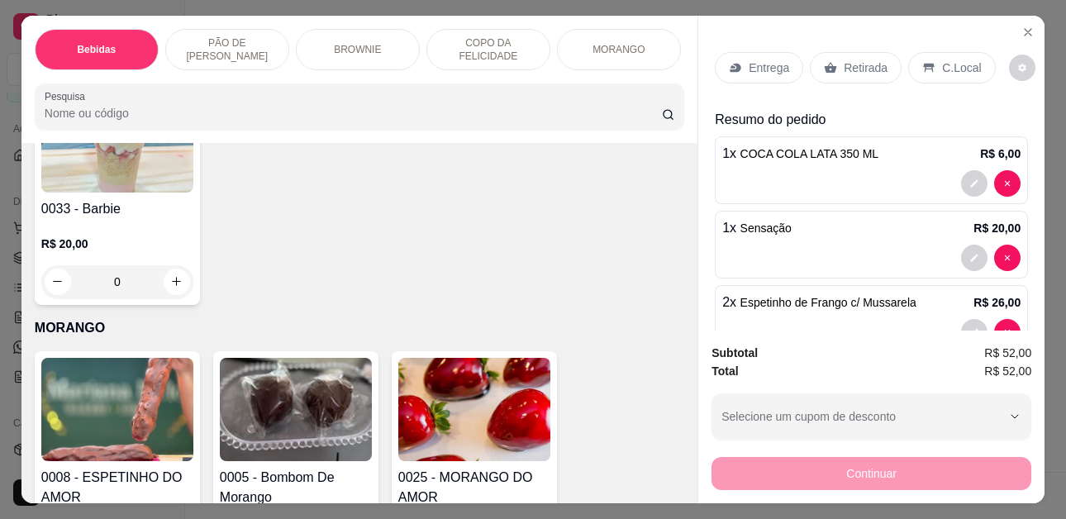
scroll to position [45, 0]
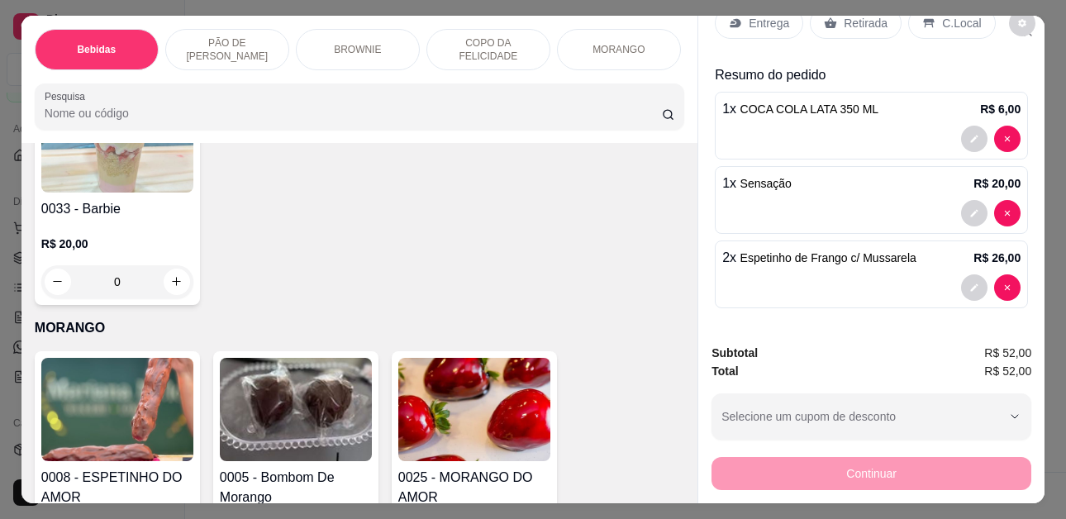
click at [1010, 346] on span "R$ 52,00" at bounding box center [1008, 353] width 47 height 18
click at [945, 17] on p "C.Local" at bounding box center [961, 23] width 39 height 17
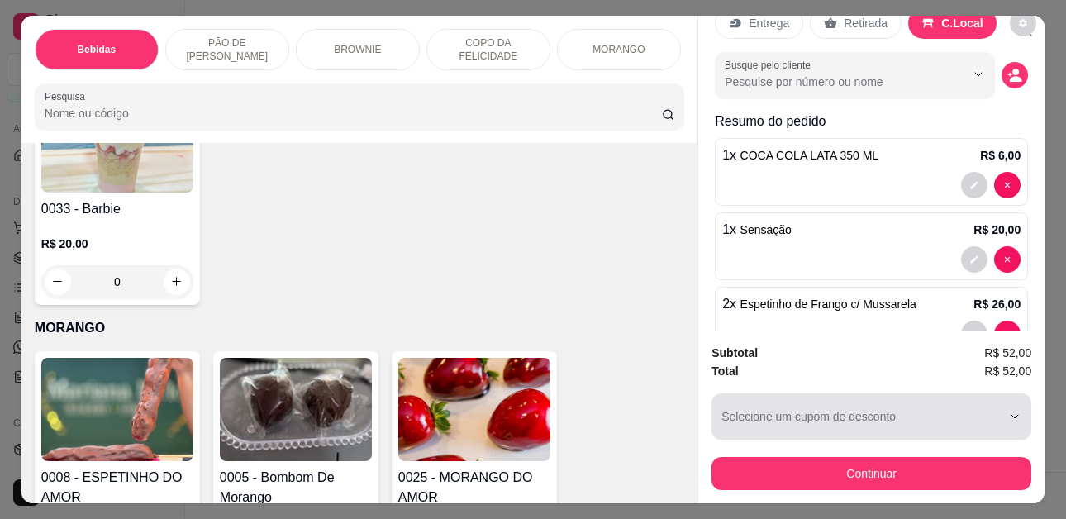
click at [1009, 417] on button "Selecione um cupom de desconto" at bounding box center [872, 417] width 320 height 46
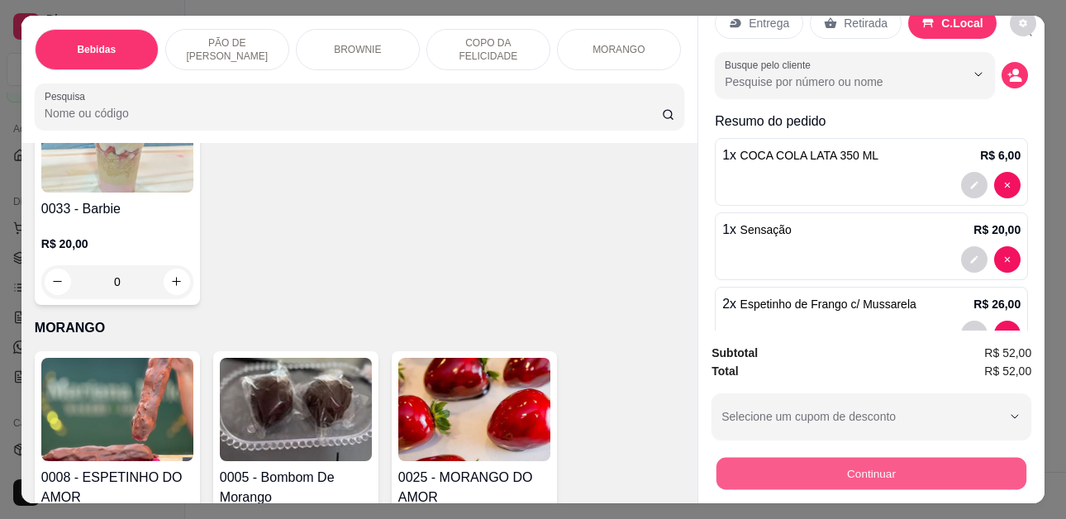
click at [961, 472] on button "Continuar" at bounding box center [872, 474] width 310 height 32
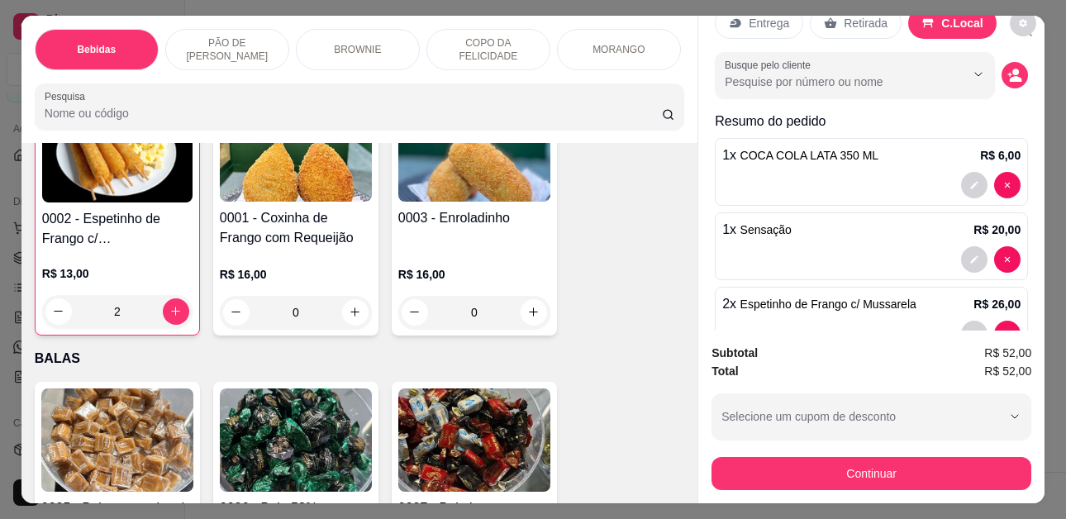
scroll to position [3968, 0]
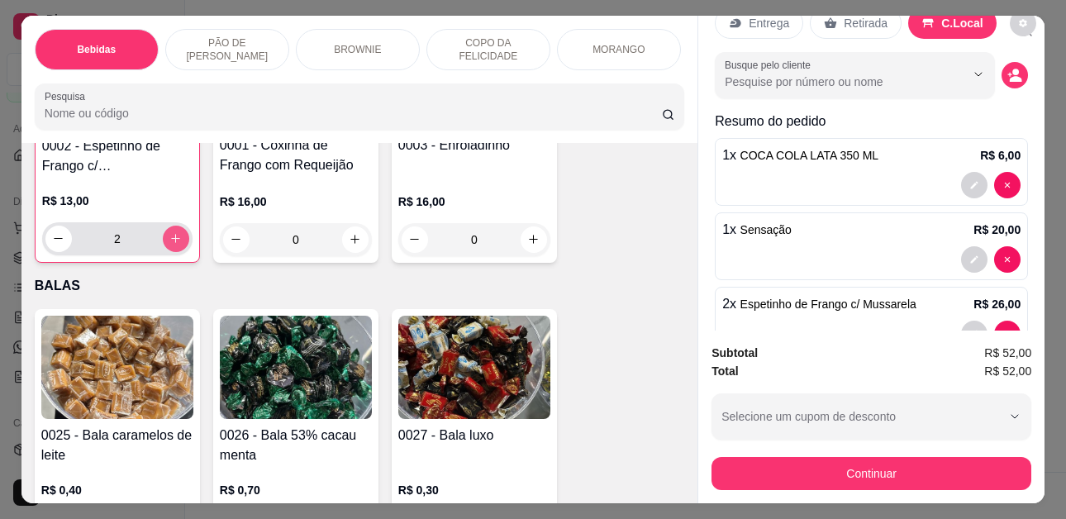
click at [181, 226] on button "increase-product-quantity" at bounding box center [176, 239] width 26 height 26
type input "3"
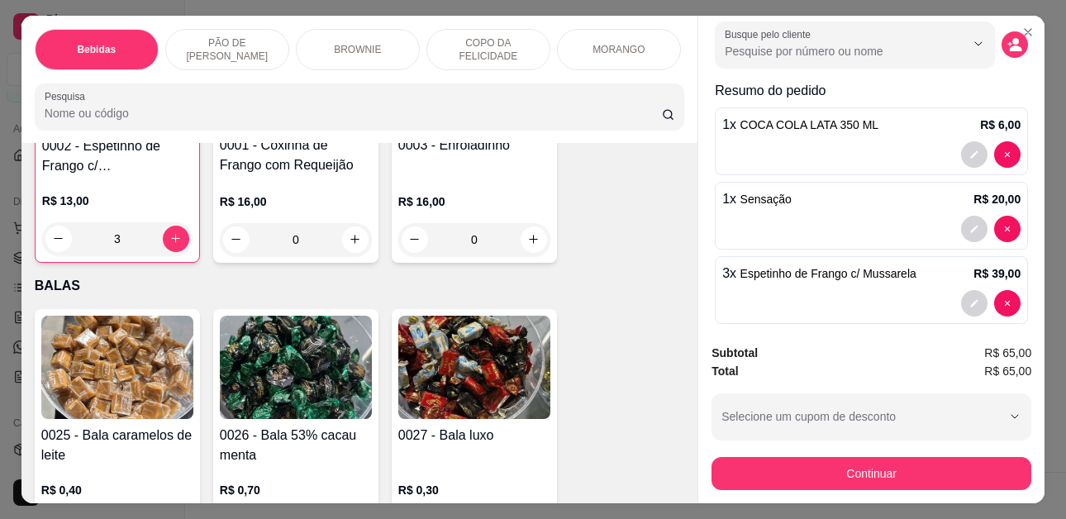
scroll to position [91, 0]
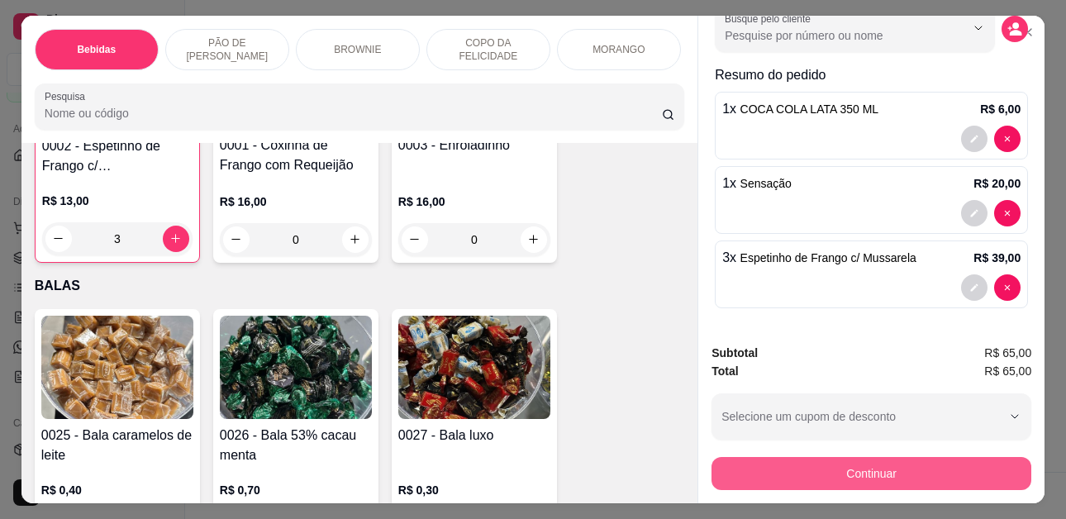
click at [990, 462] on button "Continuar" at bounding box center [872, 473] width 320 height 33
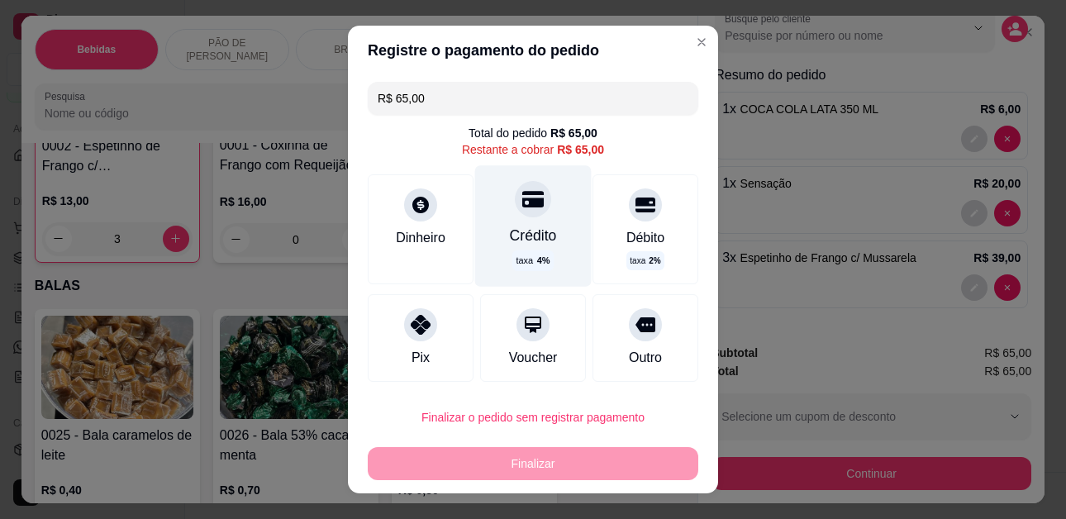
click at [527, 230] on div "Crédito" at bounding box center [533, 235] width 47 height 21
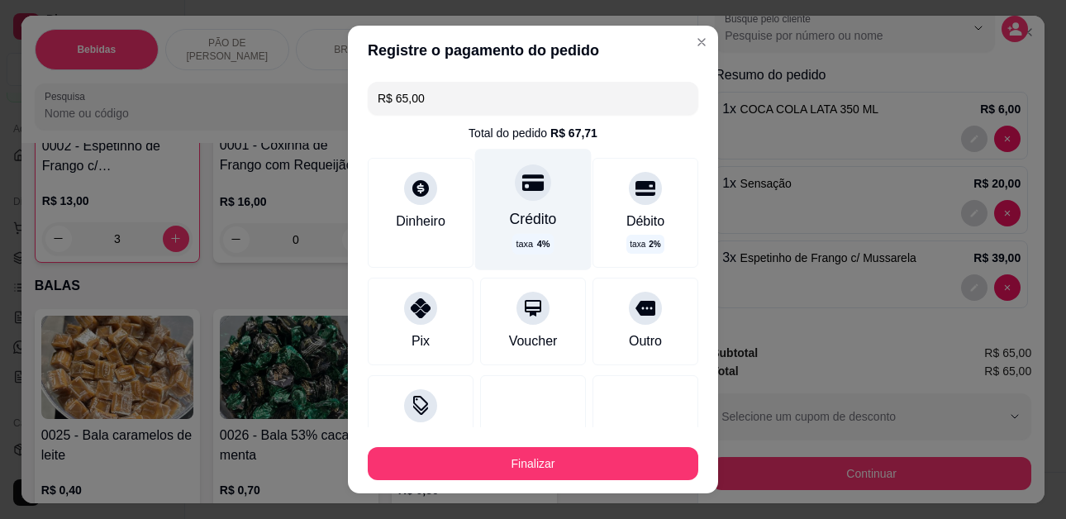
type input "R$ 0,00"
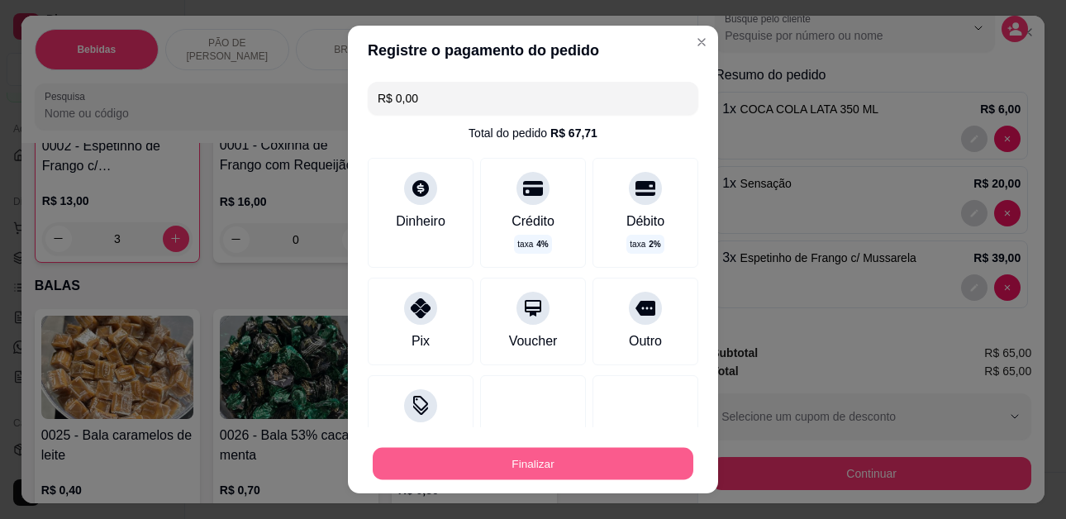
click at [528, 460] on button "Finalizar" at bounding box center [533, 463] width 321 height 32
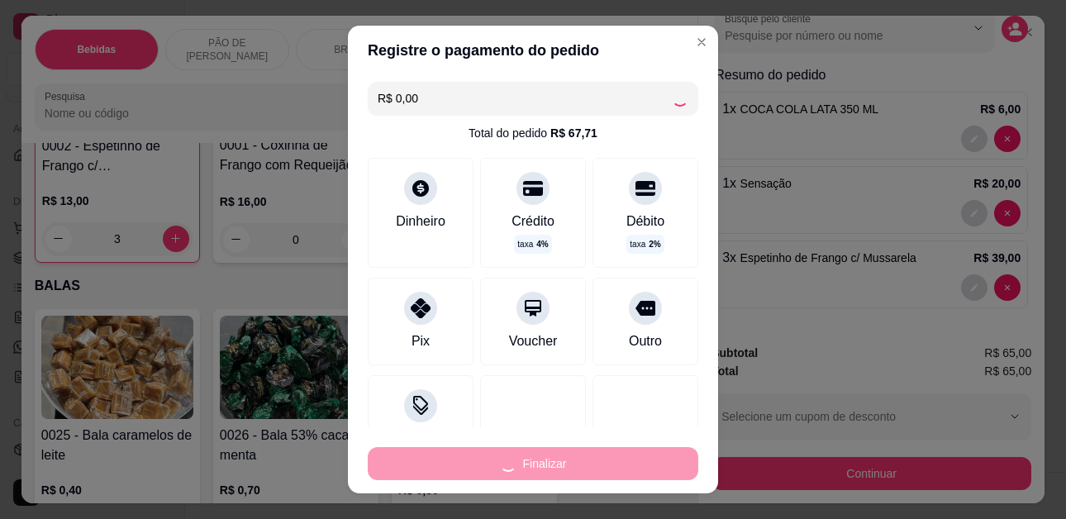
type input "0"
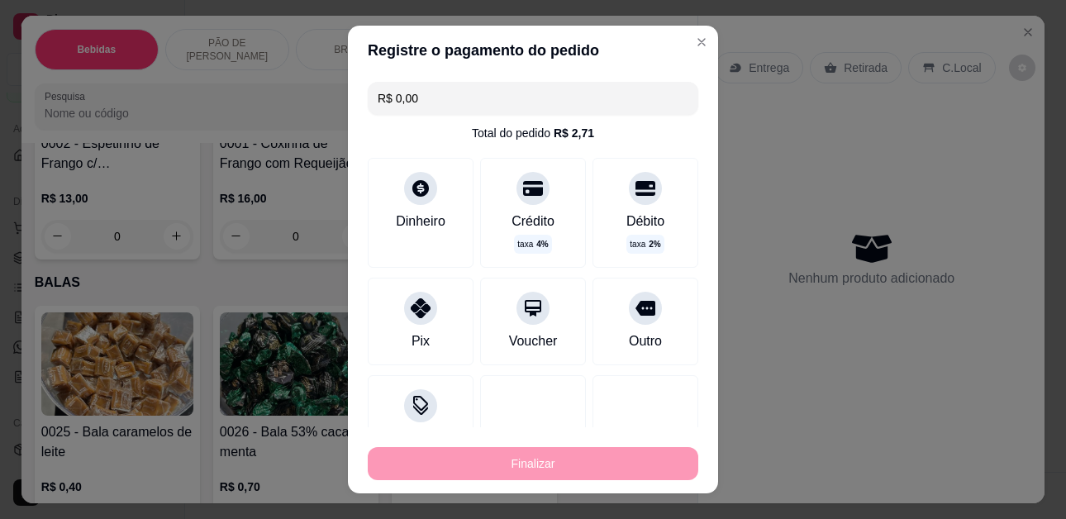
type input "-R$ 65,00"
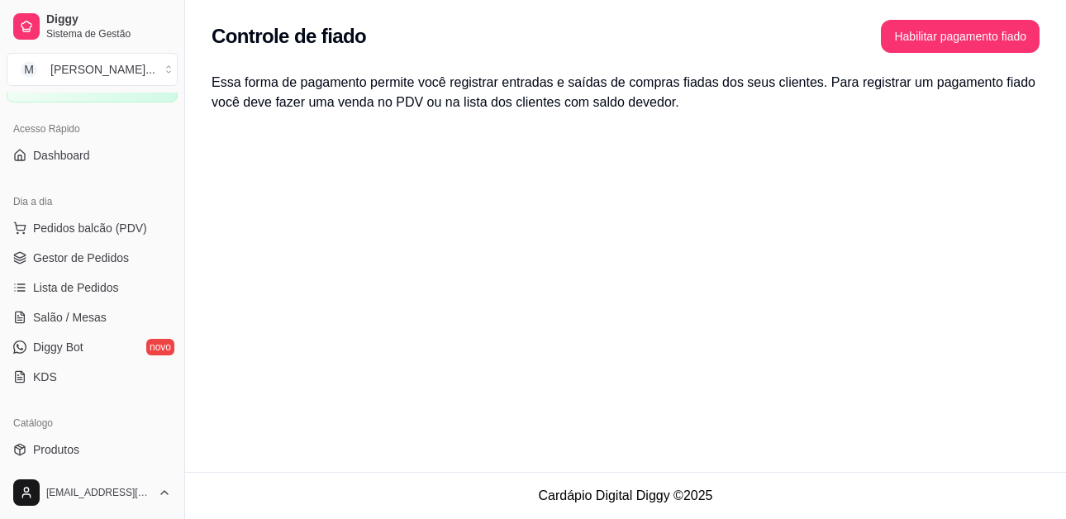
click at [643, 120] on div "Essa forma de pagamento permite você registrar entradas e saídas de compras fia…" at bounding box center [625, 102] width 881 height 79
click at [105, 215] on button "Pedidos balcão (PDV)" at bounding box center [92, 228] width 171 height 26
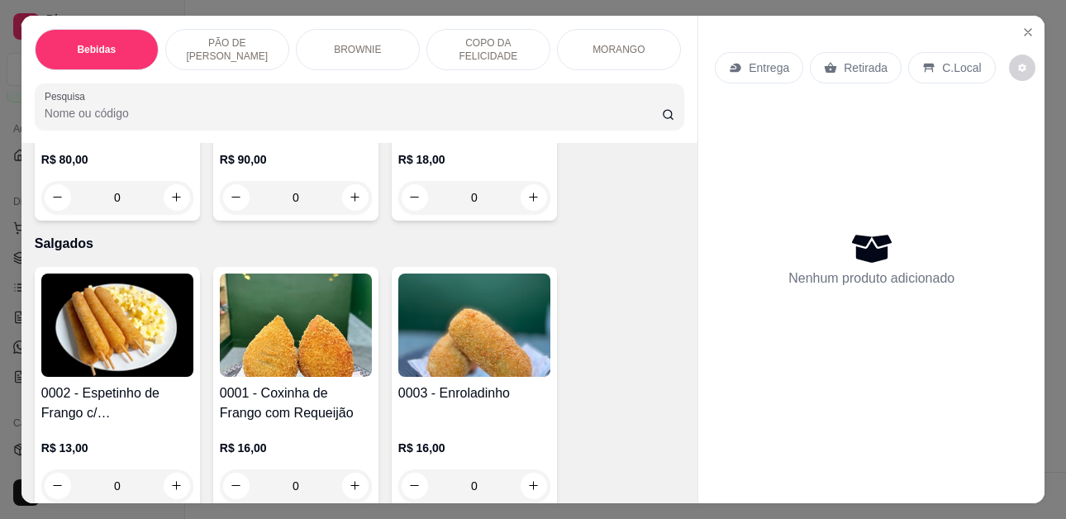
scroll to position [3682, 0]
